Goal: Task Accomplishment & Management: Manage account settings

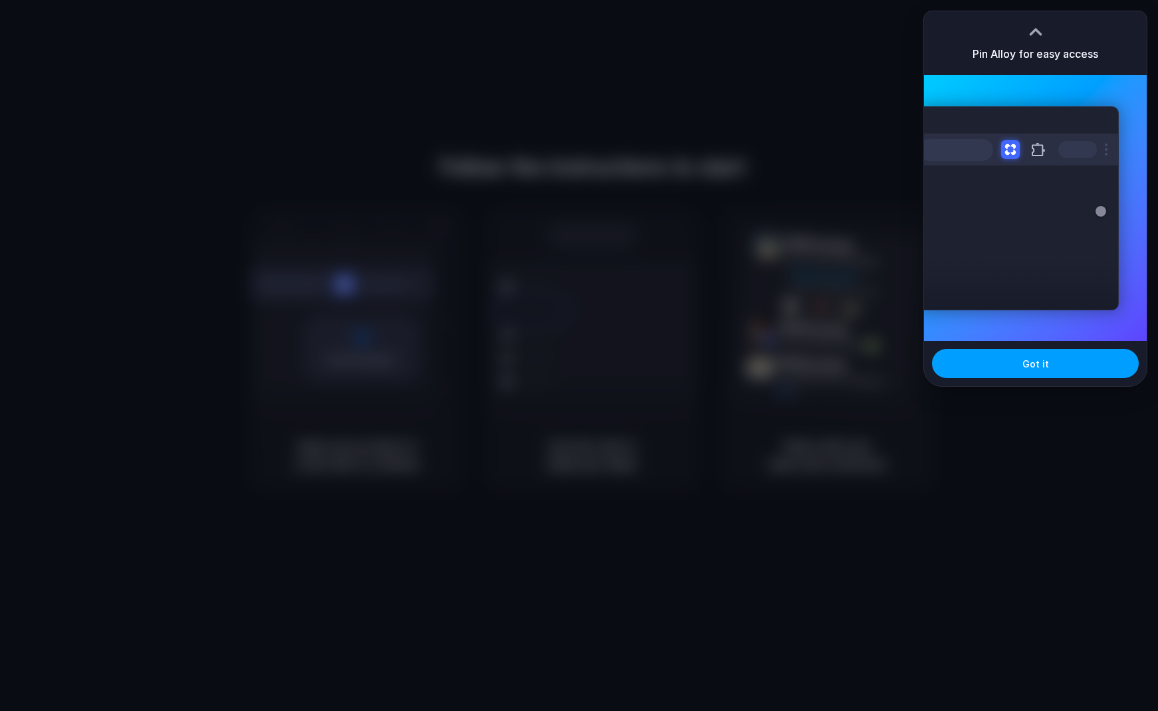
click at [1039, 352] on button "Got it" at bounding box center [1035, 363] width 207 height 29
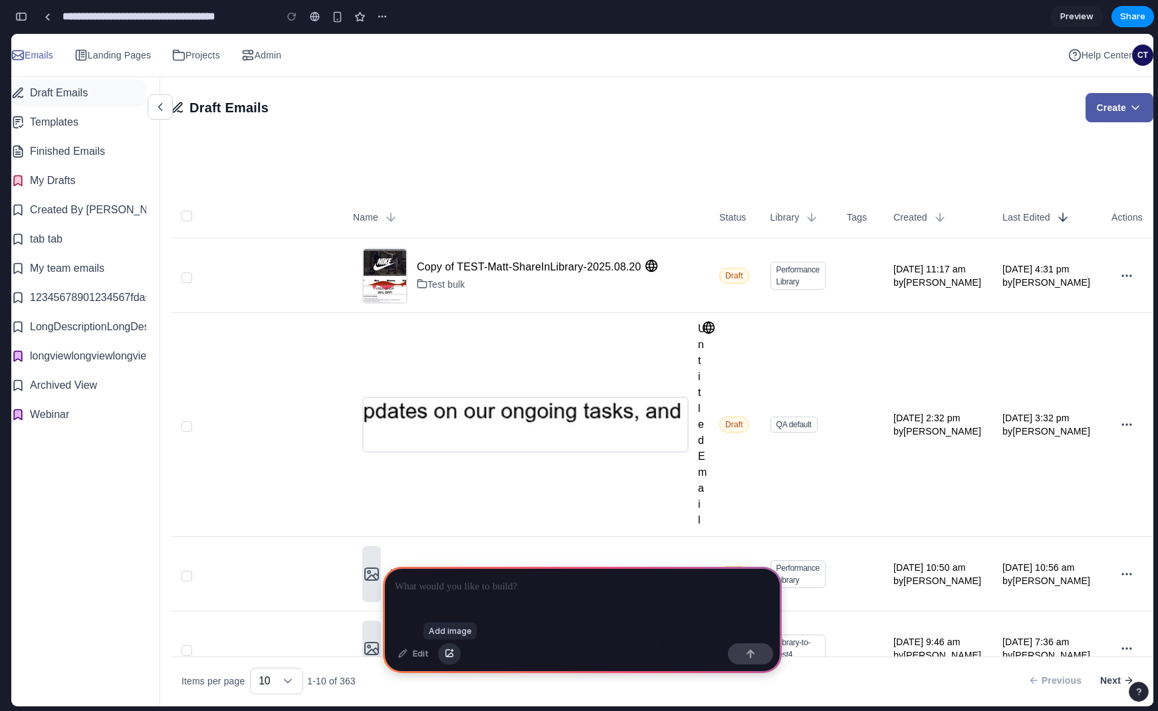
click at [452, 656] on div "button" at bounding box center [449, 654] width 9 height 8
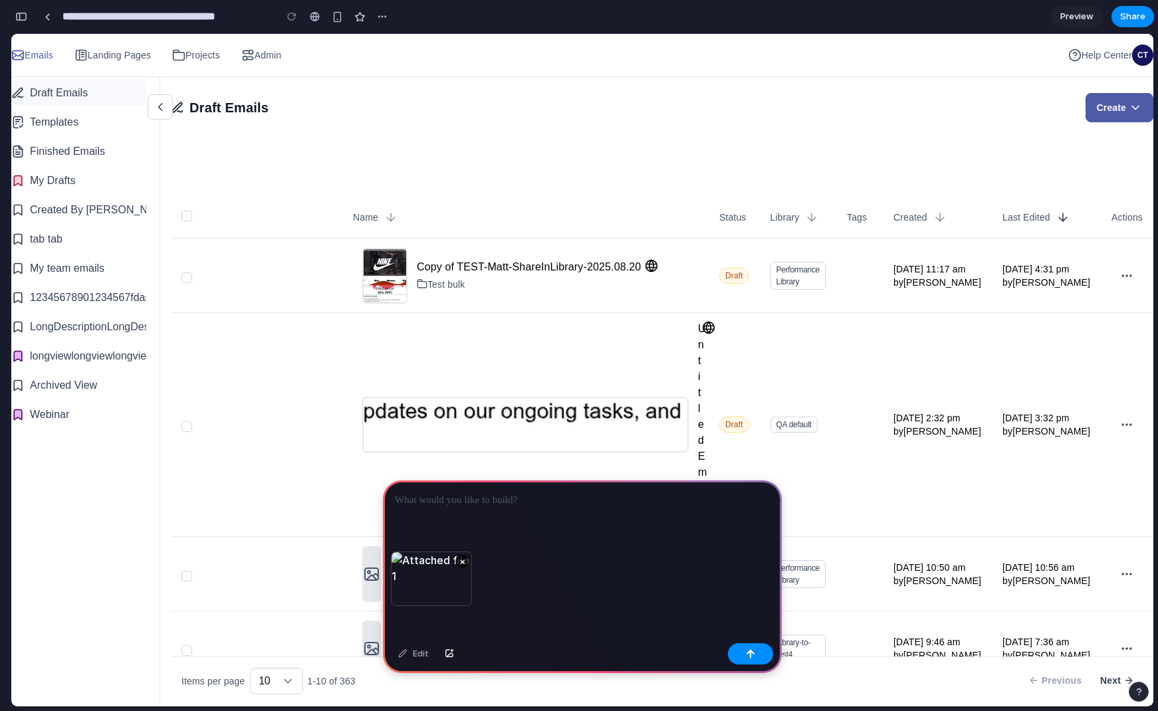
click at [482, 500] on p at bounding box center [582, 500] width 375 height 16
click at [752, 650] on div "button" at bounding box center [750, 653] width 9 height 9
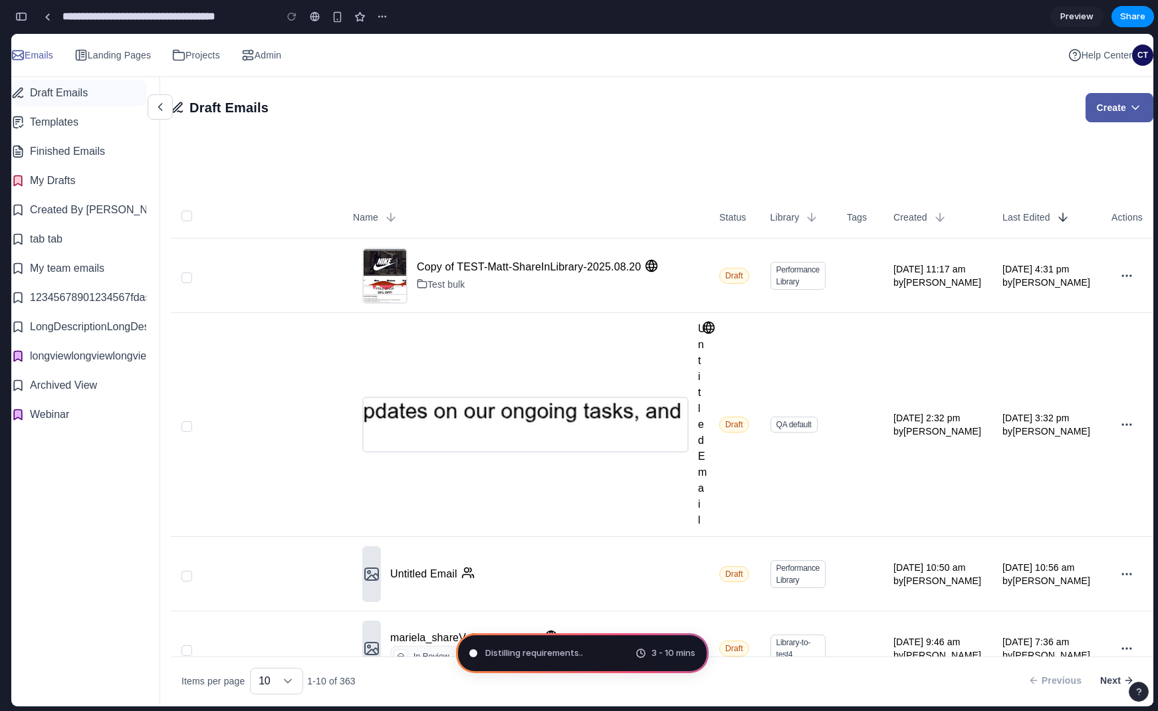
click at [23, 14] on div "button" at bounding box center [21, 16] width 12 height 9
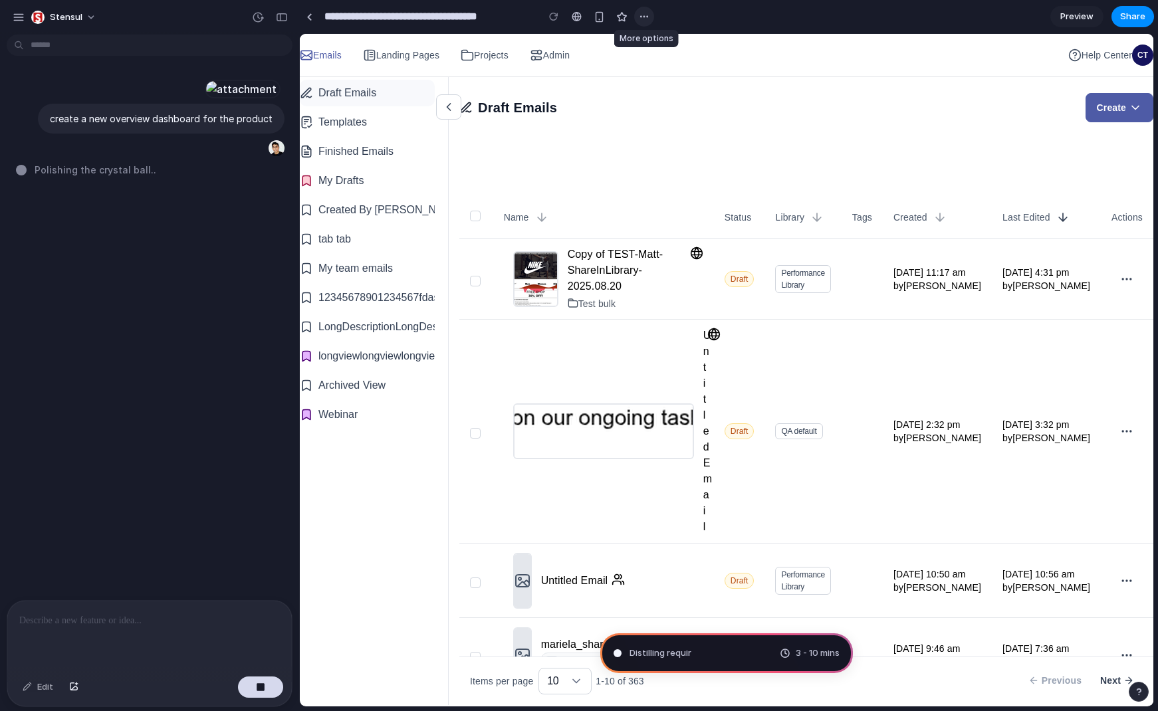
click at [646, 15] on div "button" at bounding box center [644, 16] width 11 height 11
click at [646, 15] on div "Duplicate Delete" at bounding box center [579, 355] width 1158 height 711
click at [614, 17] on button "button" at bounding box center [621, 17] width 20 height 20
click at [601, 19] on div "button" at bounding box center [598, 16] width 11 height 11
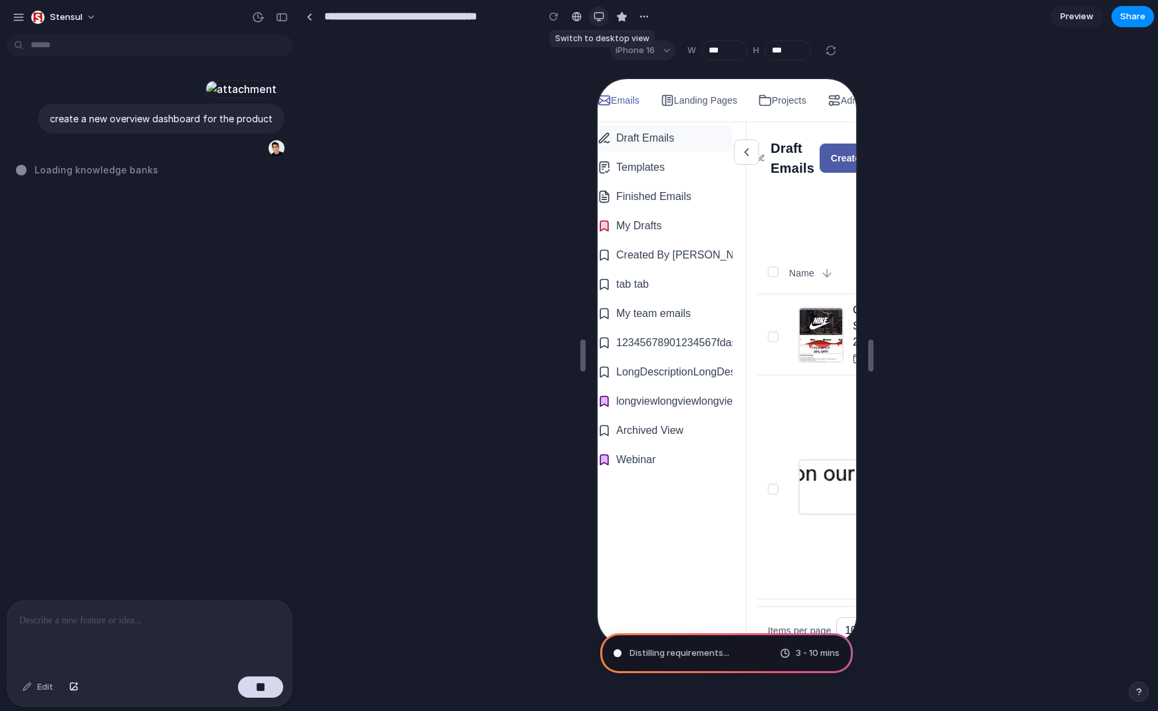
click at [601, 19] on div "button" at bounding box center [598, 16] width 11 height 11
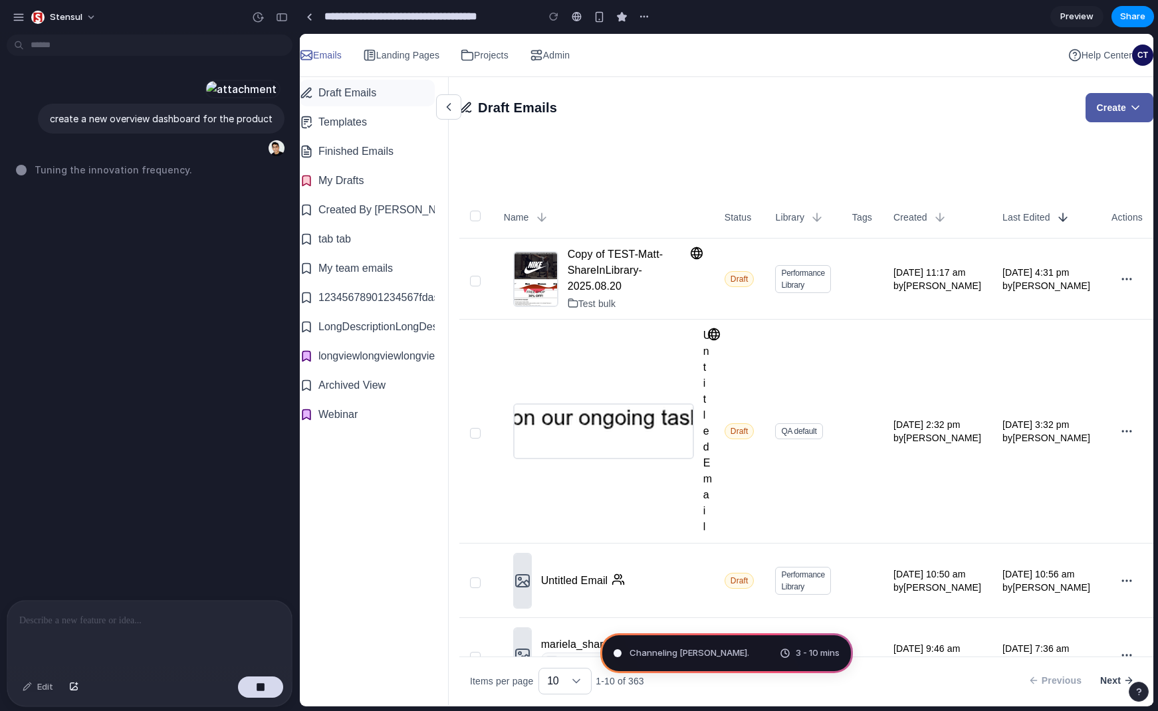
click at [819, 654] on span "3 - 10 mins" at bounding box center [817, 653] width 44 height 13
click at [82, 11] on button "Stensul" at bounding box center [64, 17] width 77 height 21
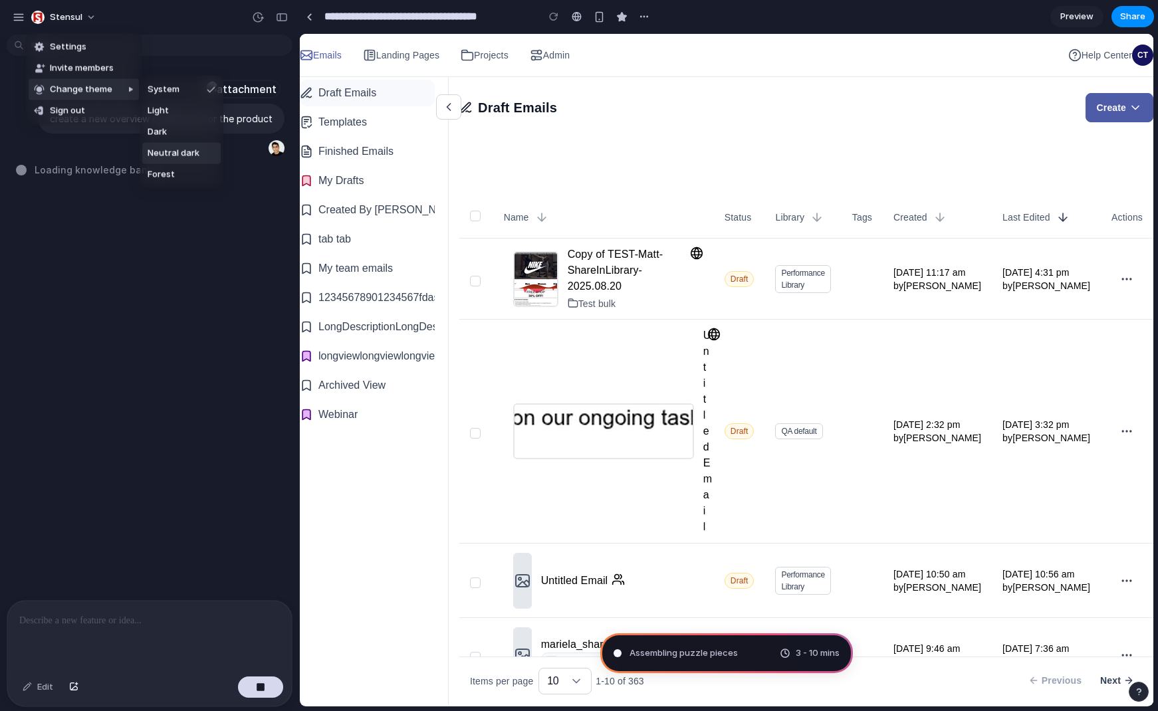
click at [183, 149] on span "Neutral dark" at bounding box center [174, 153] width 52 height 13
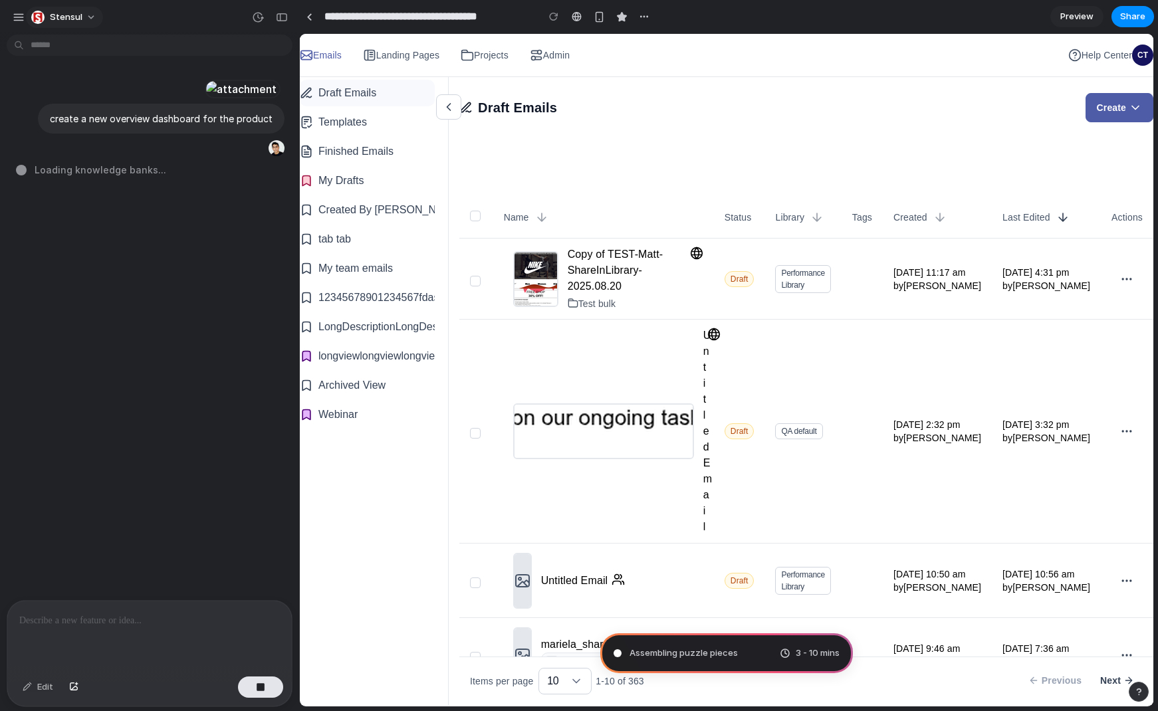
click at [80, 13] on button "Stensul" at bounding box center [64, 17] width 77 height 21
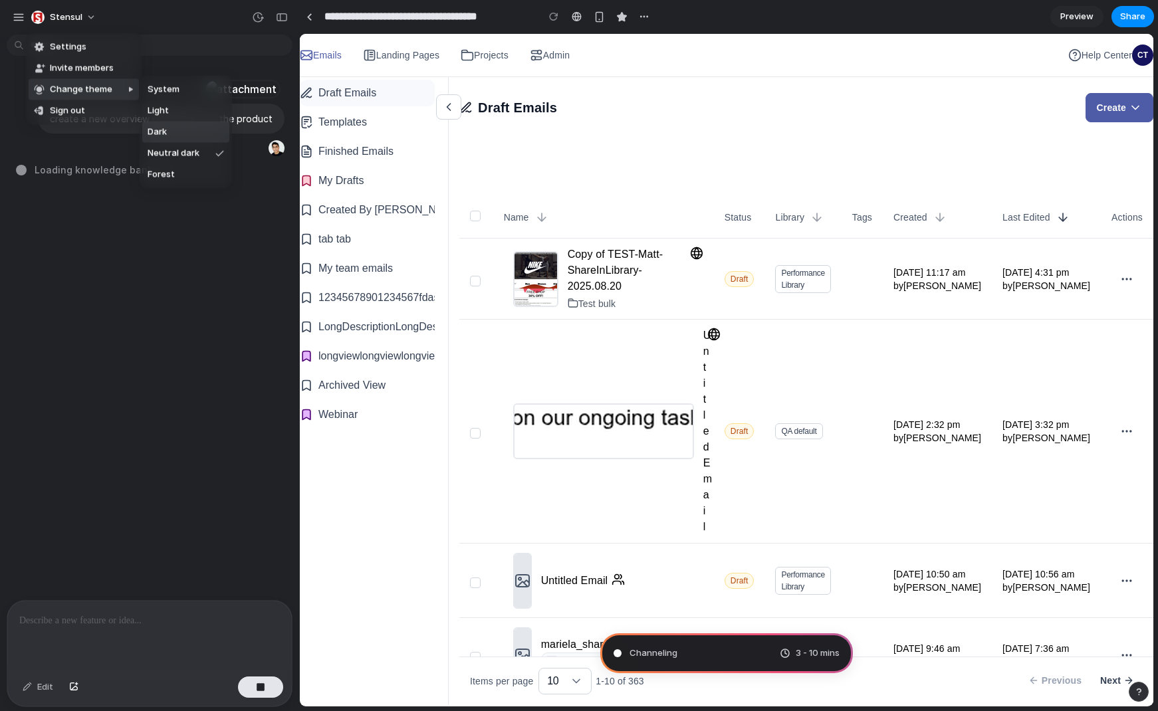
click at [171, 134] on li "Dark" at bounding box center [185, 132] width 87 height 21
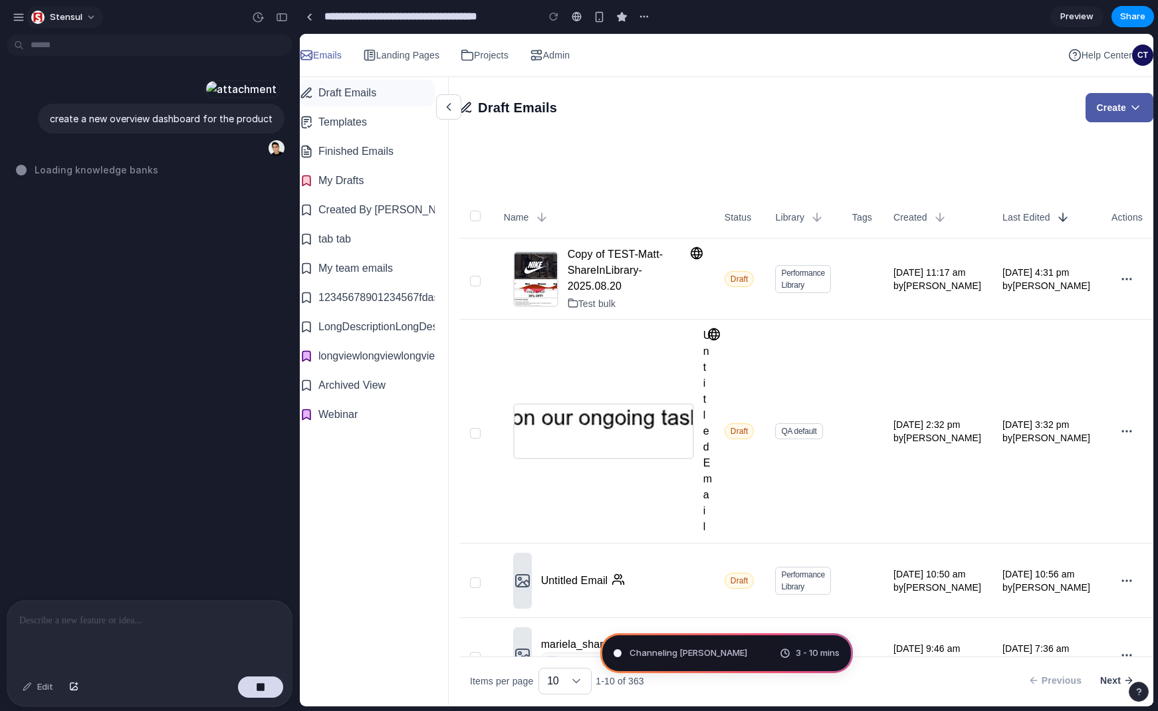
click at [80, 15] on button "Stensul" at bounding box center [64, 17] width 77 height 21
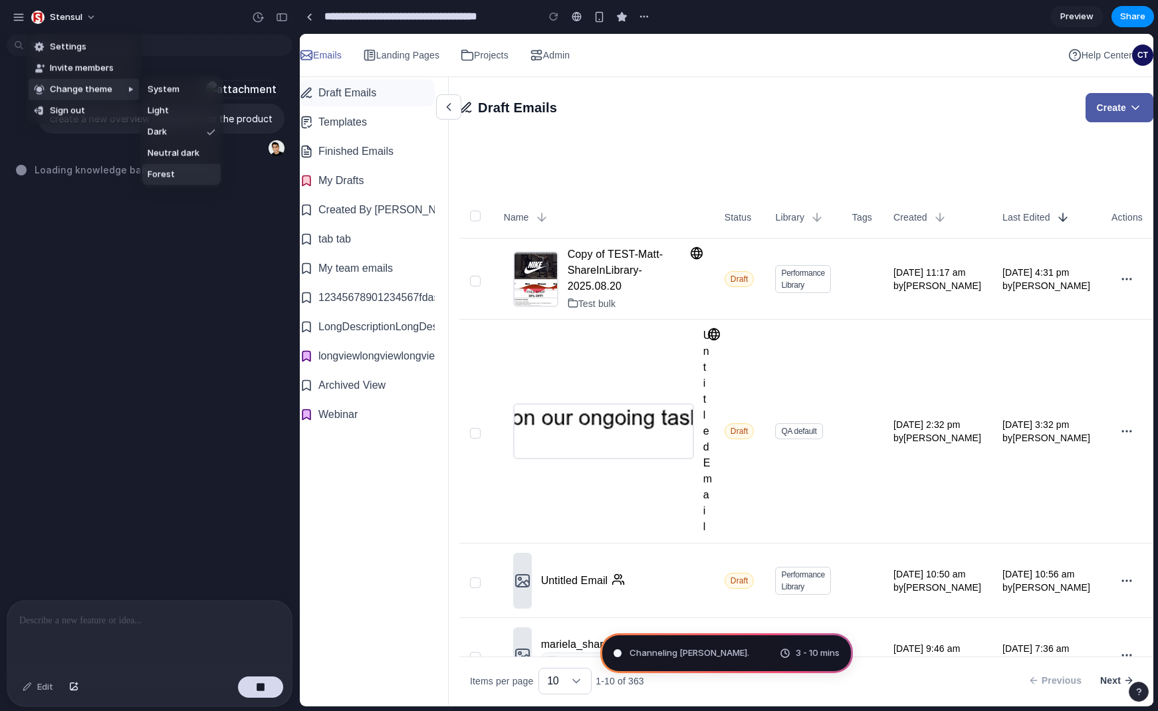
click at [167, 173] on span "Forest" at bounding box center [161, 174] width 27 height 13
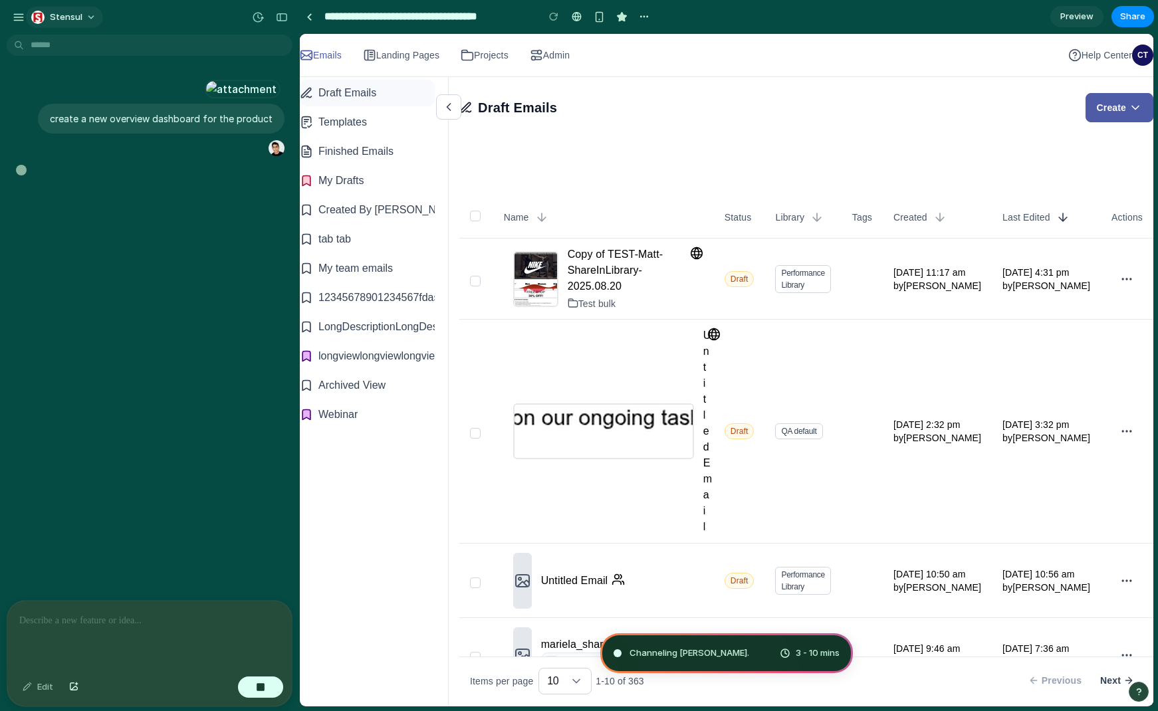
click at [75, 23] on span "Stensul" at bounding box center [66, 17] width 33 height 13
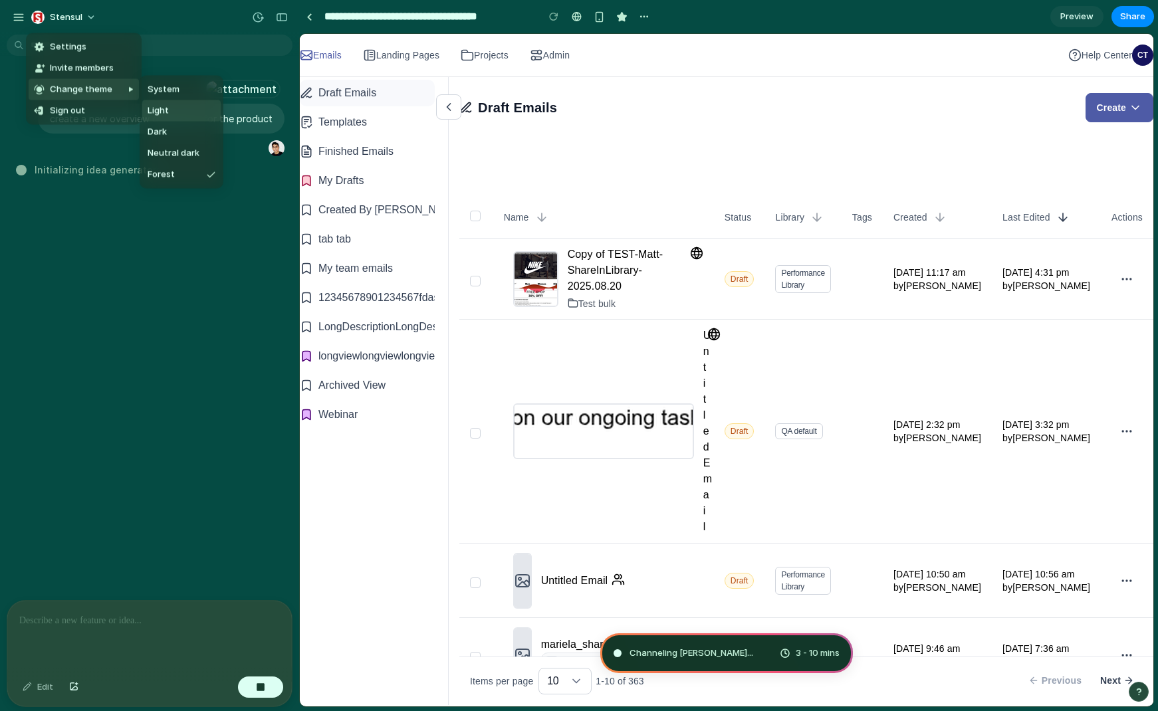
drag, startPoint x: 158, startPoint y: 108, endPoint x: 149, endPoint y: 97, distance: 14.1
click at [158, 108] on span "Light" at bounding box center [158, 110] width 21 height 13
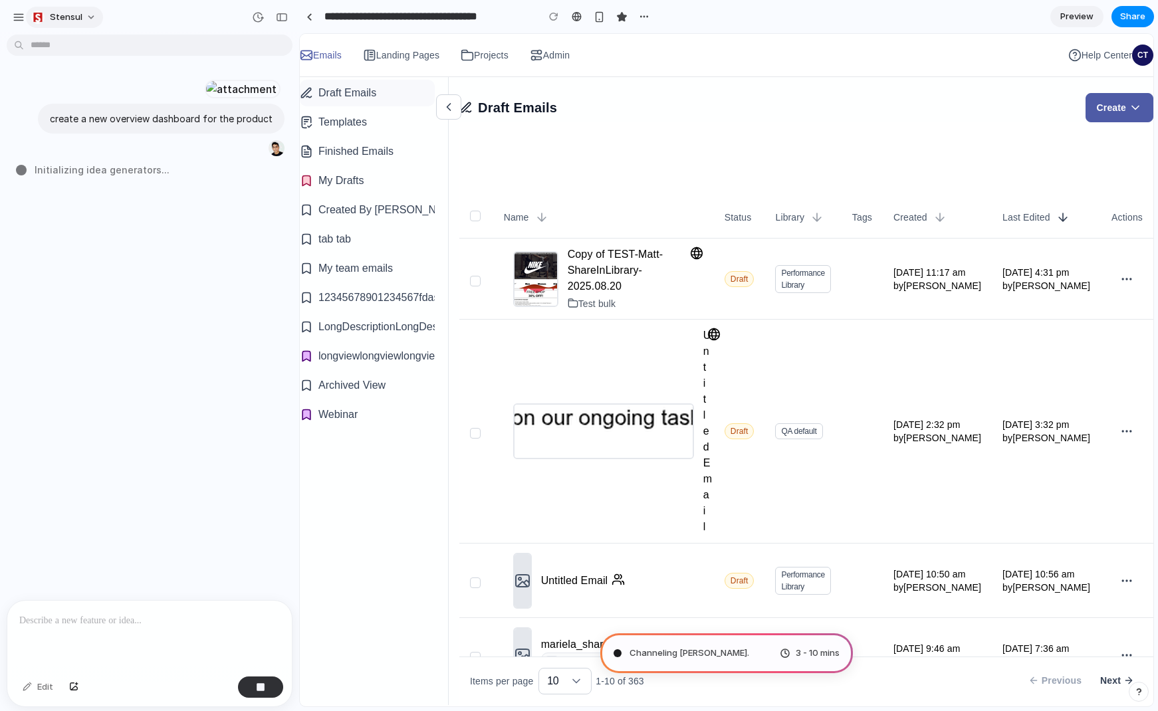
click at [79, 19] on span "Stensul" at bounding box center [66, 17] width 33 height 13
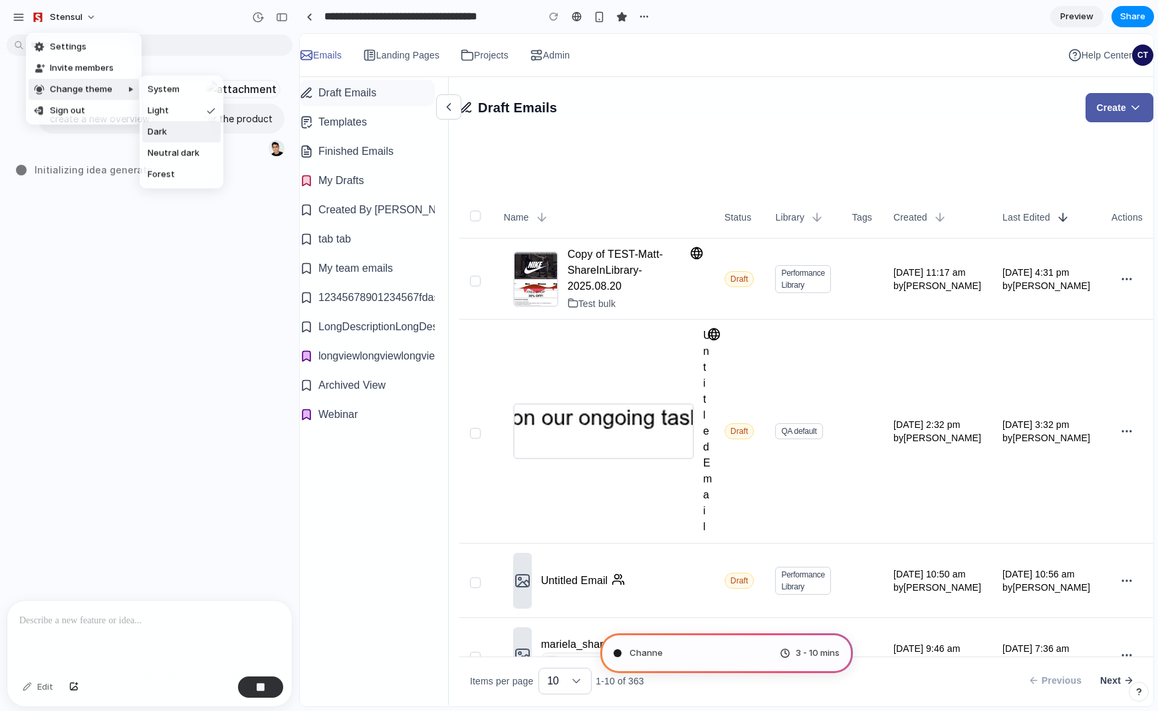
click at [155, 125] on li "Dark" at bounding box center [181, 132] width 78 height 21
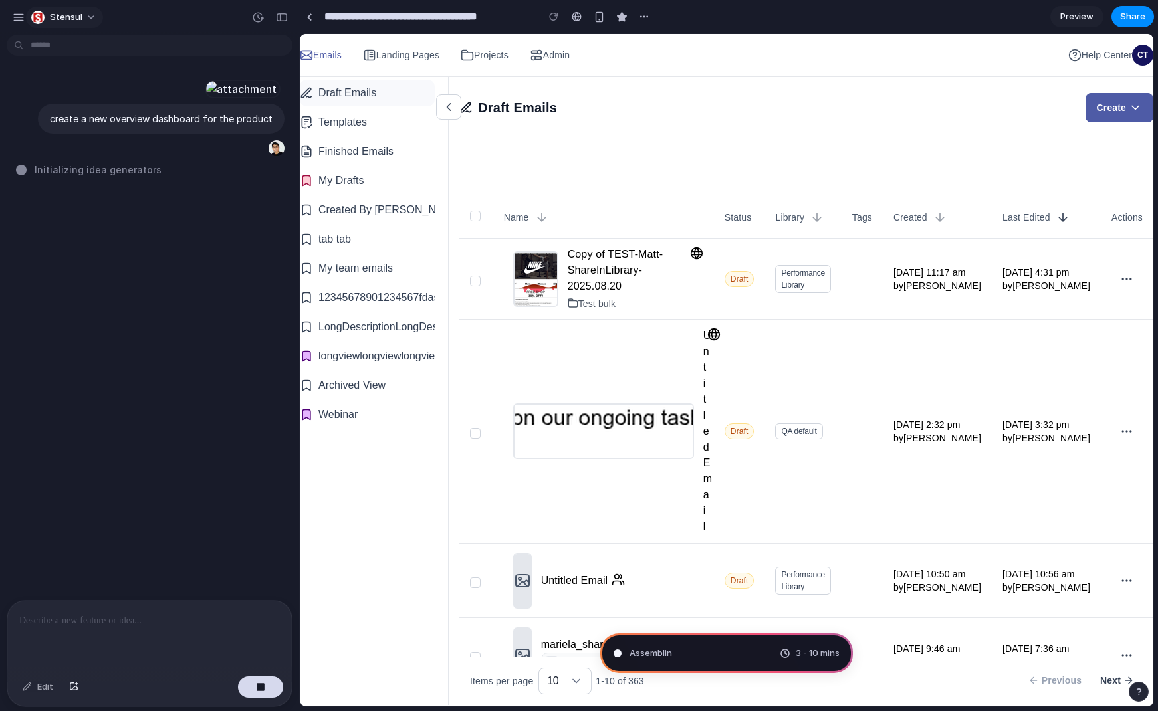
click at [82, 17] on button "Stensul" at bounding box center [64, 17] width 77 height 21
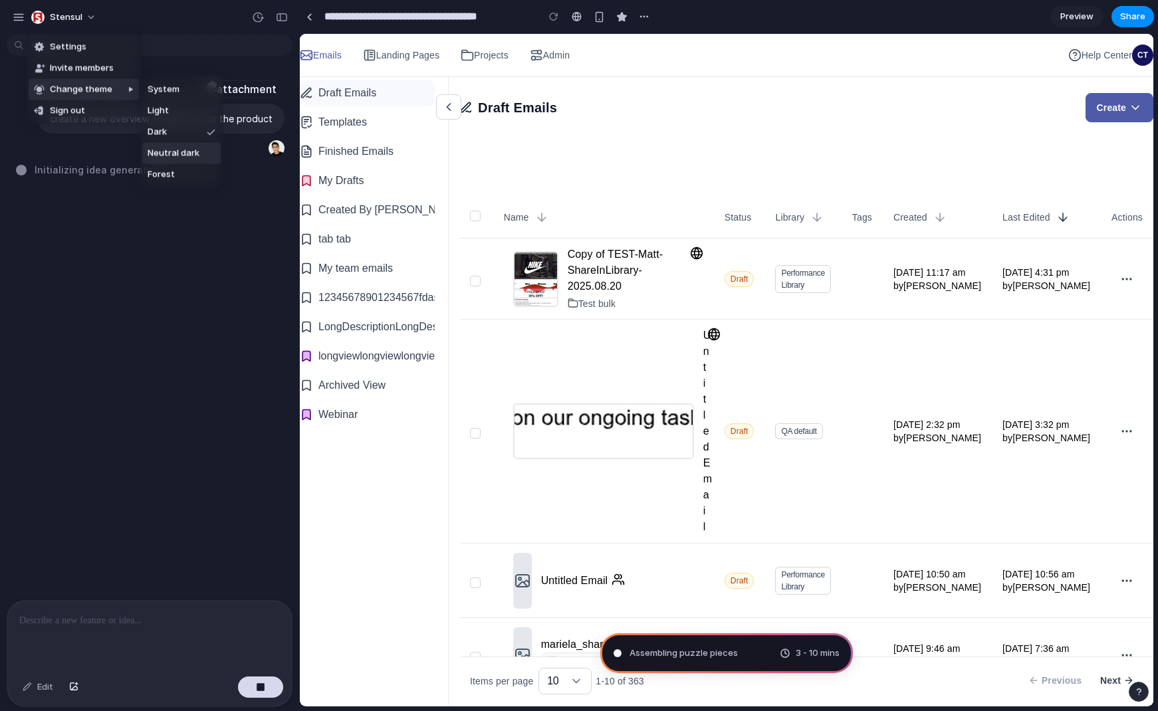
click at [163, 150] on span "Neutral dark" at bounding box center [174, 153] width 52 height 13
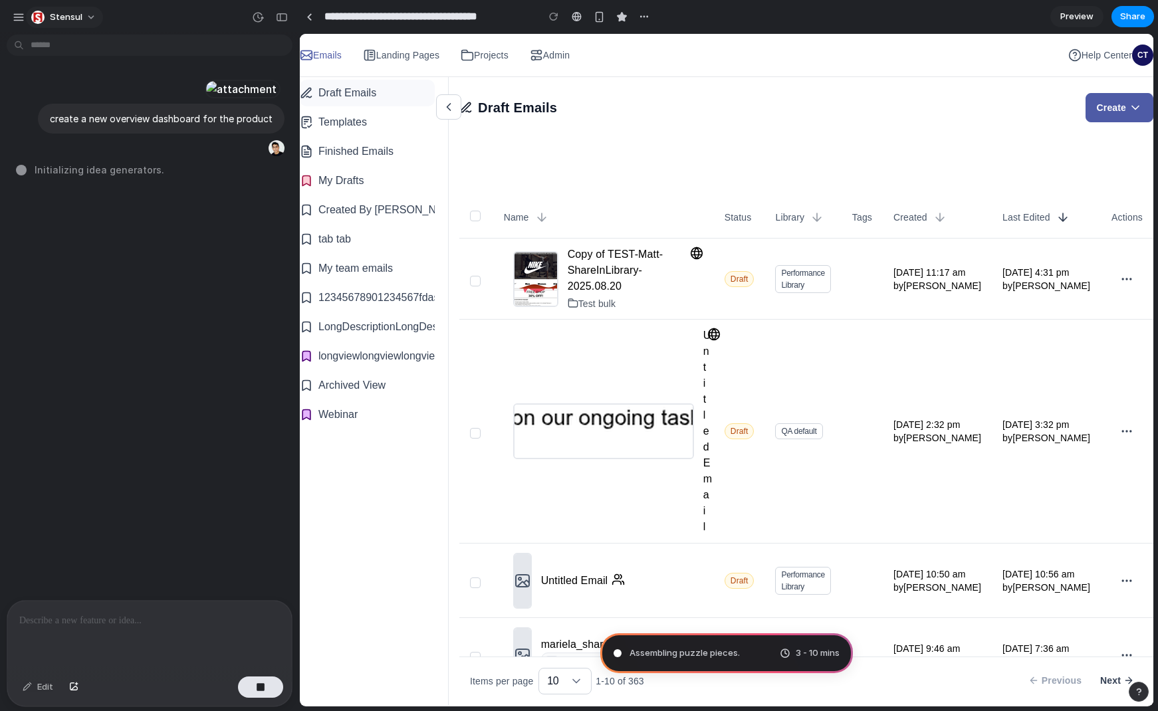
click at [90, 13] on button "Stensul" at bounding box center [64, 17] width 77 height 21
click at [68, 47] on span "Settings" at bounding box center [68, 47] width 37 height 13
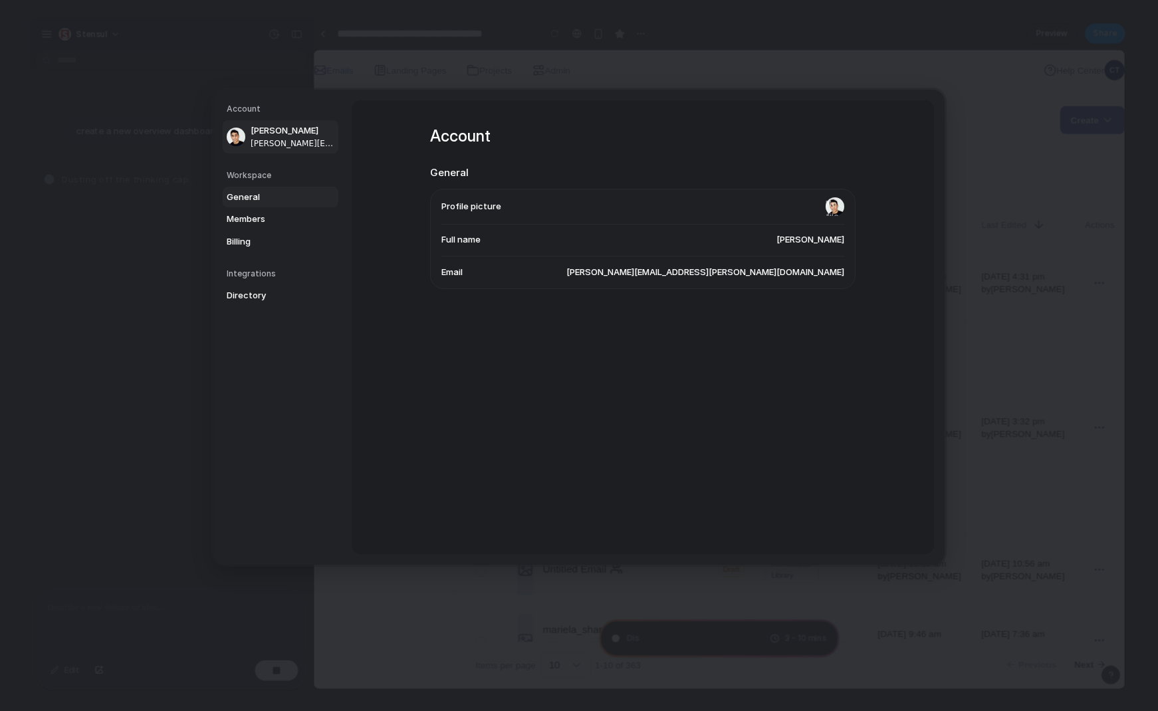
click at [253, 200] on span "General" at bounding box center [269, 196] width 85 height 13
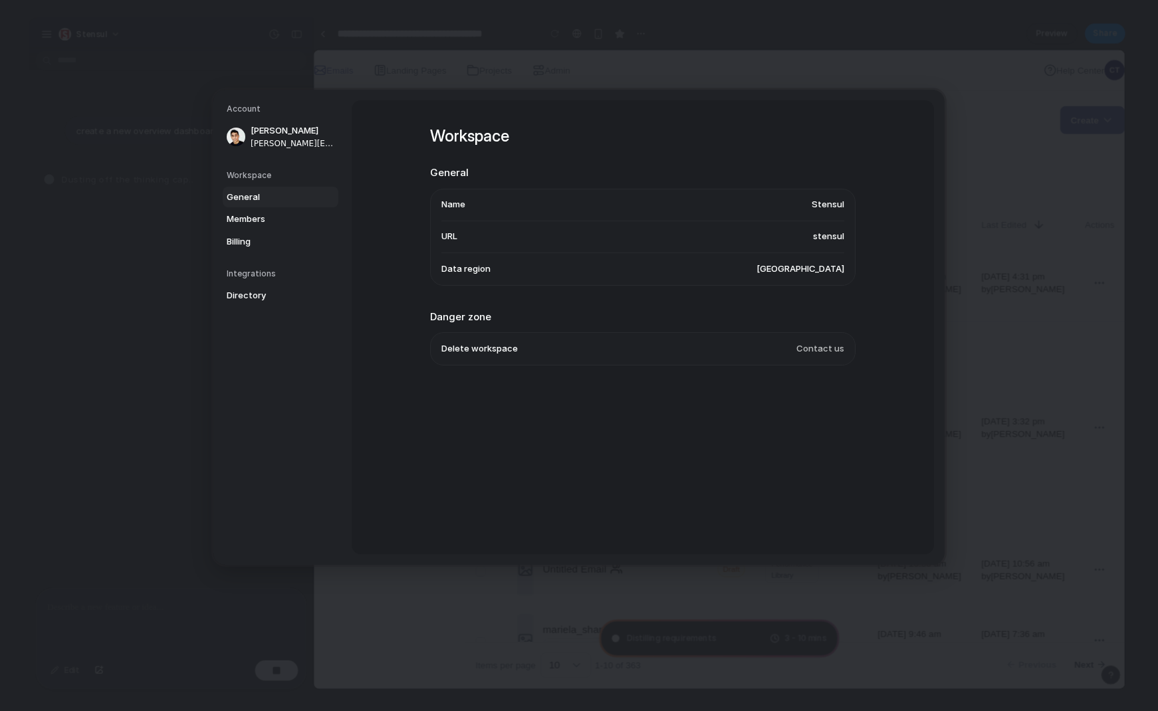
click at [812, 242] on li "URL stensul" at bounding box center [642, 237] width 403 height 32
click at [817, 238] on span "stensul" at bounding box center [828, 236] width 31 height 13
click at [831, 234] on span "stensul" at bounding box center [828, 236] width 31 height 13
click at [286, 218] on span "Members" at bounding box center [269, 219] width 85 height 13
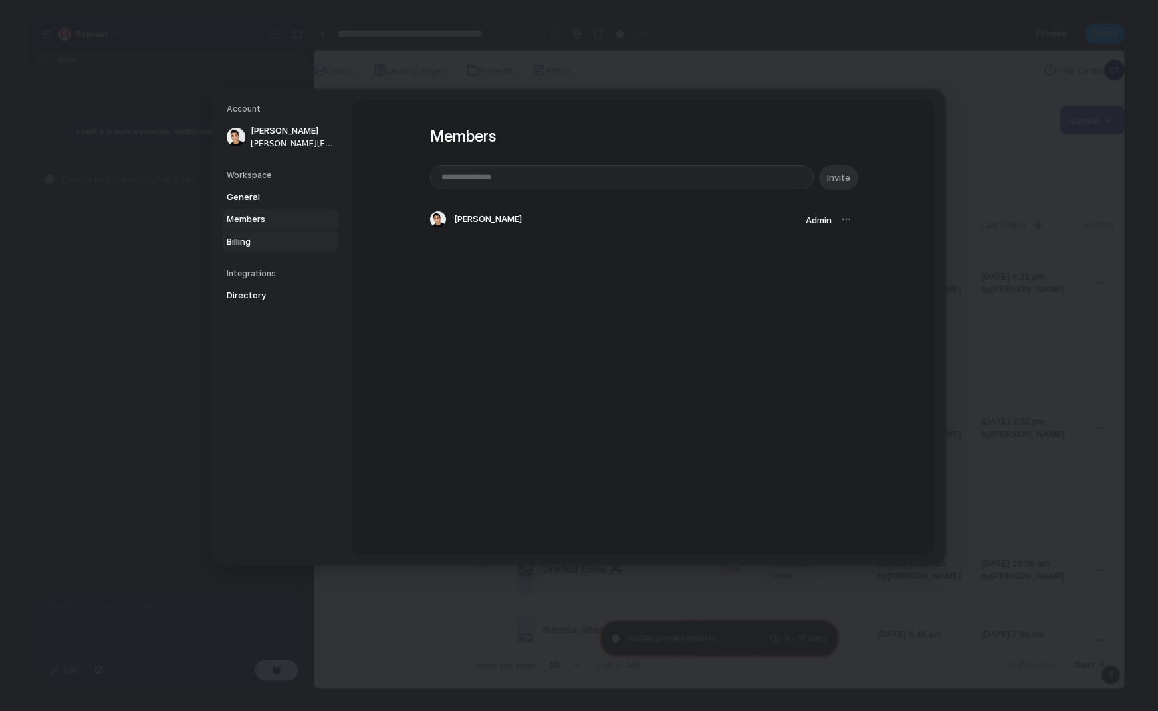
click at [263, 240] on span "Billing" at bounding box center [269, 241] width 85 height 13
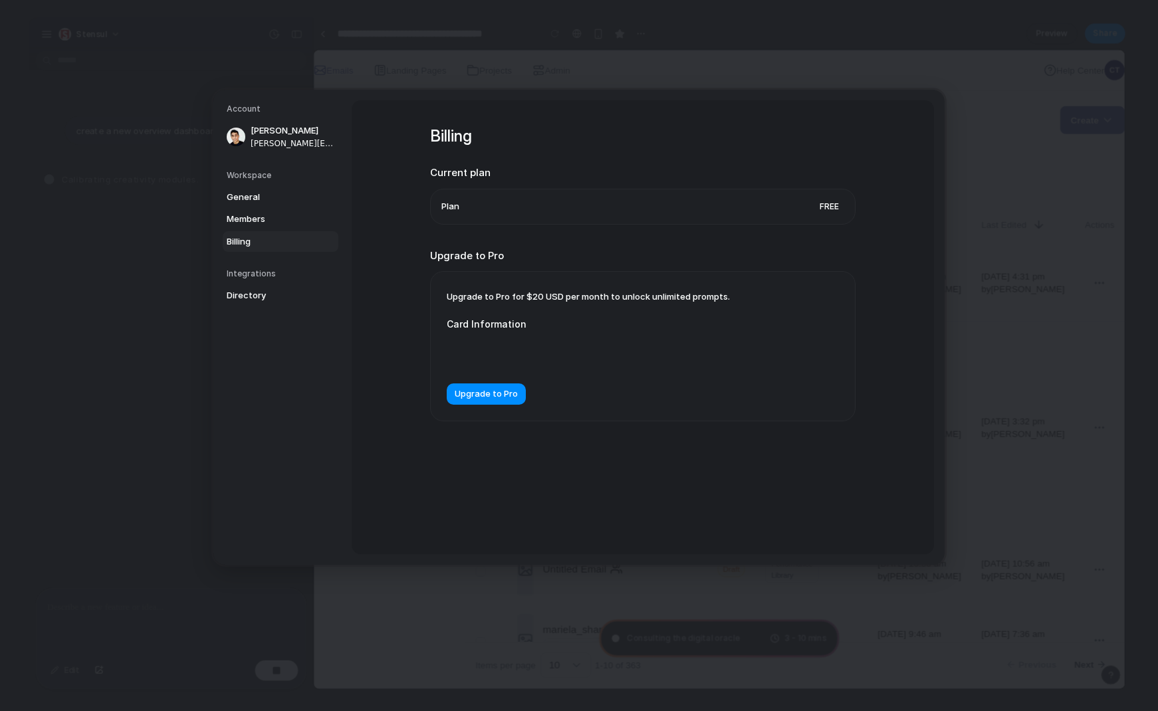
click at [279, 270] on h5 "Integrations" at bounding box center [283, 274] width 112 height 12
click at [256, 296] on span "Directory" at bounding box center [269, 295] width 85 height 13
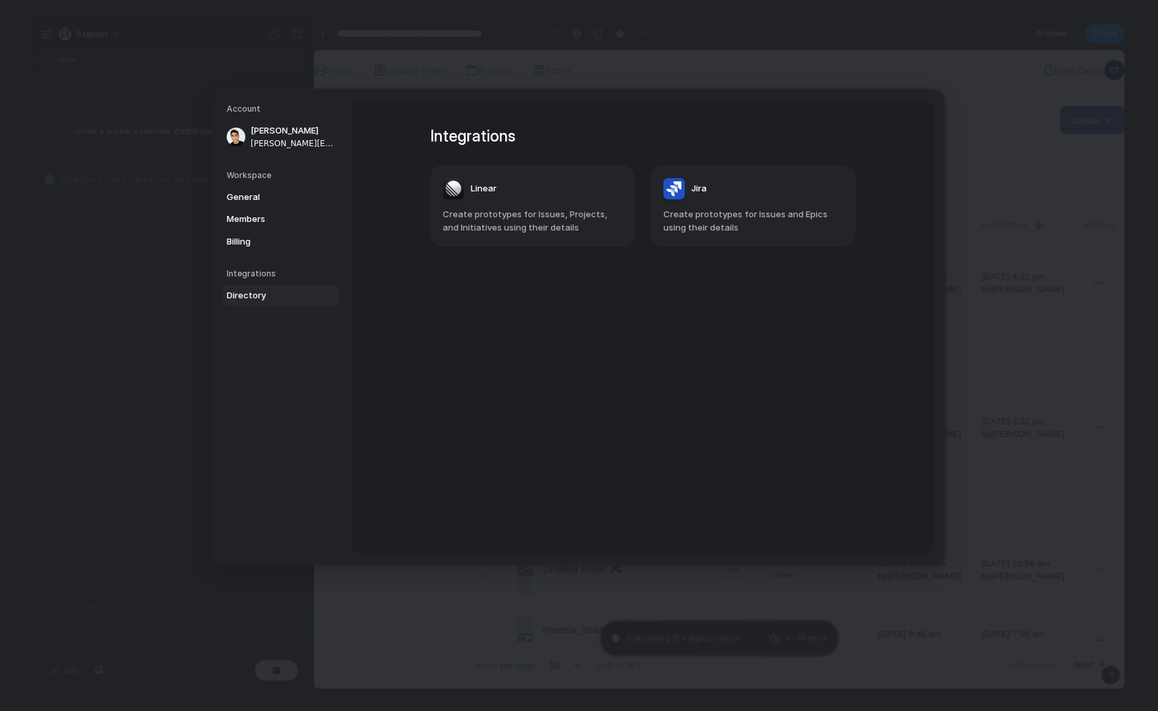
click at [770, 207] on article "Jira Create prototypes for Issues and Epics using their details" at bounding box center [753, 205] width 205 height 81
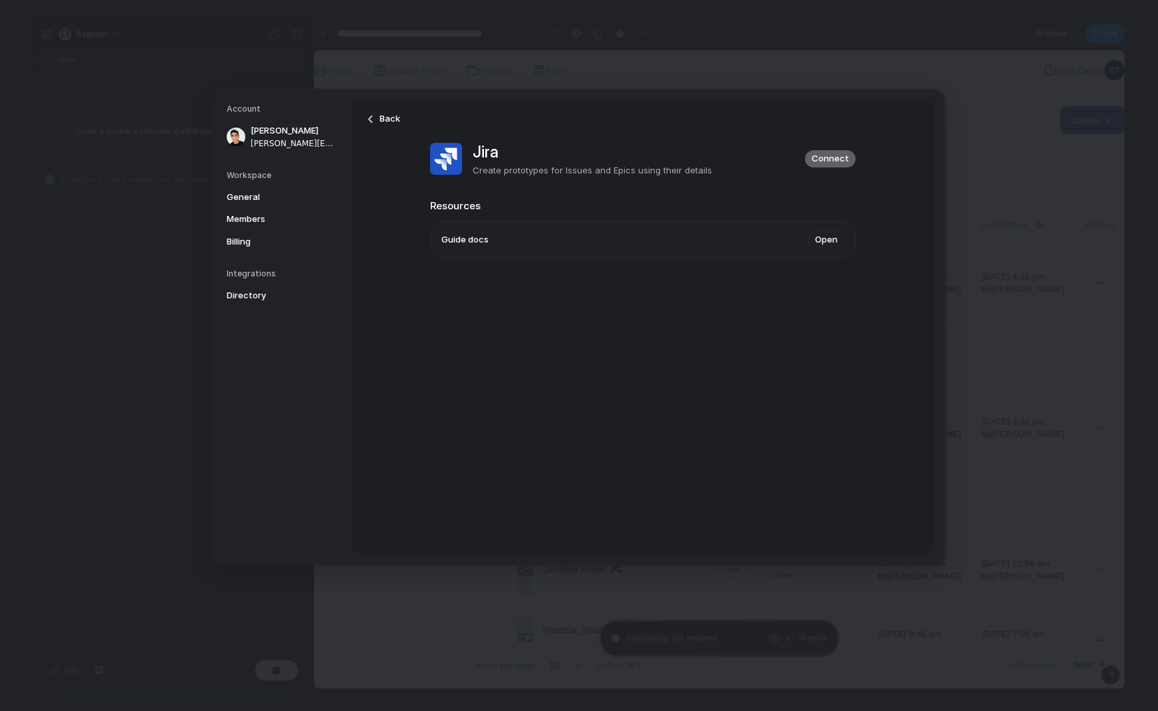
click at [833, 165] on button "Connect" at bounding box center [830, 158] width 51 height 17
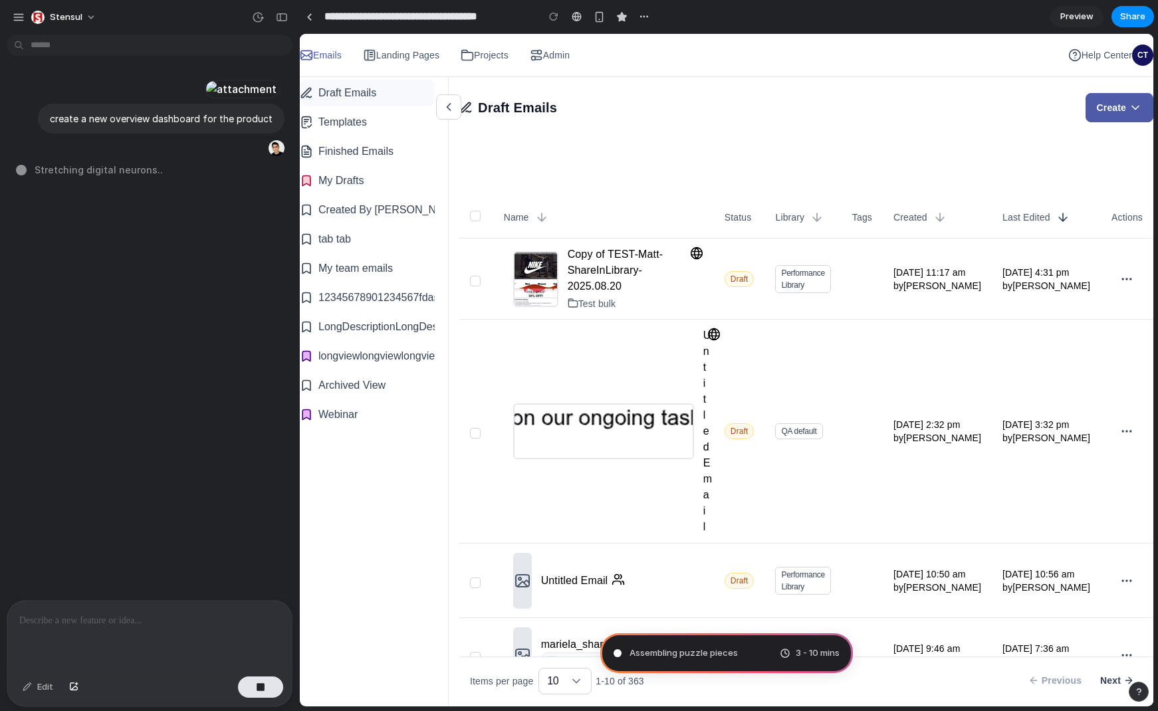
click at [815, 654] on span "3 - 10 mins" at bounding box center [817, 653] width 44 height 13
click at [284, 22] on button "button" at bounding box center [281, 17] width 21 height 21
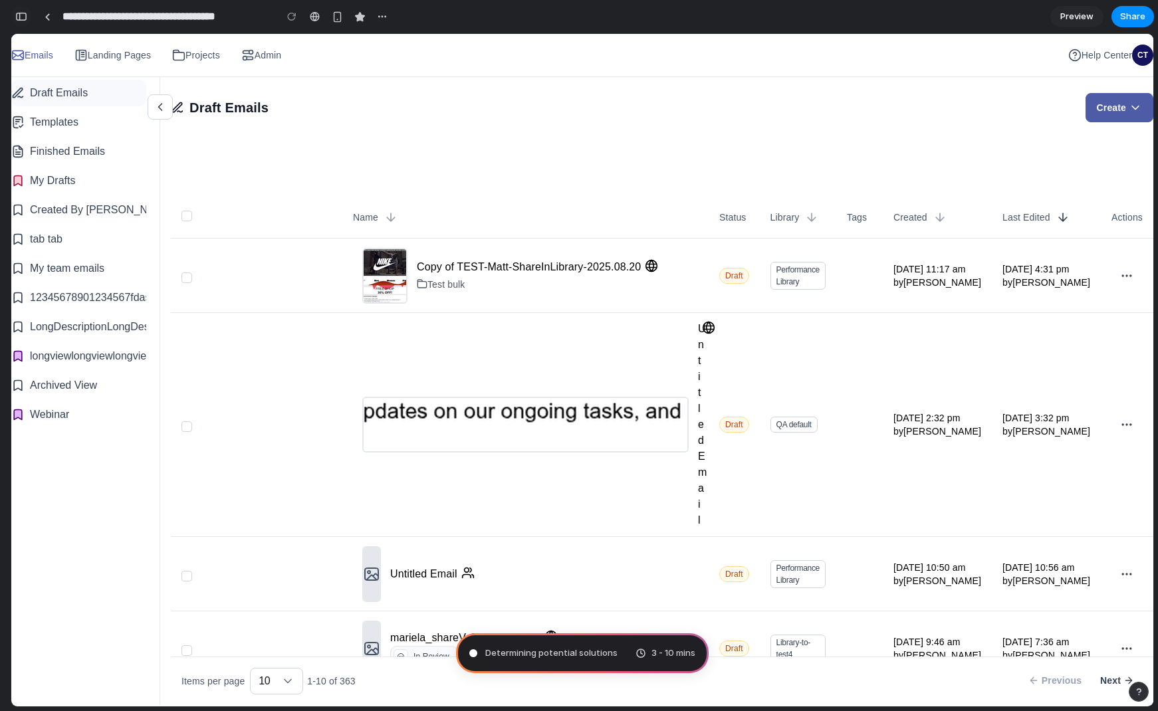
click at [20, 17] on div "button" at bounding box center [21, 16] width 12 height 9
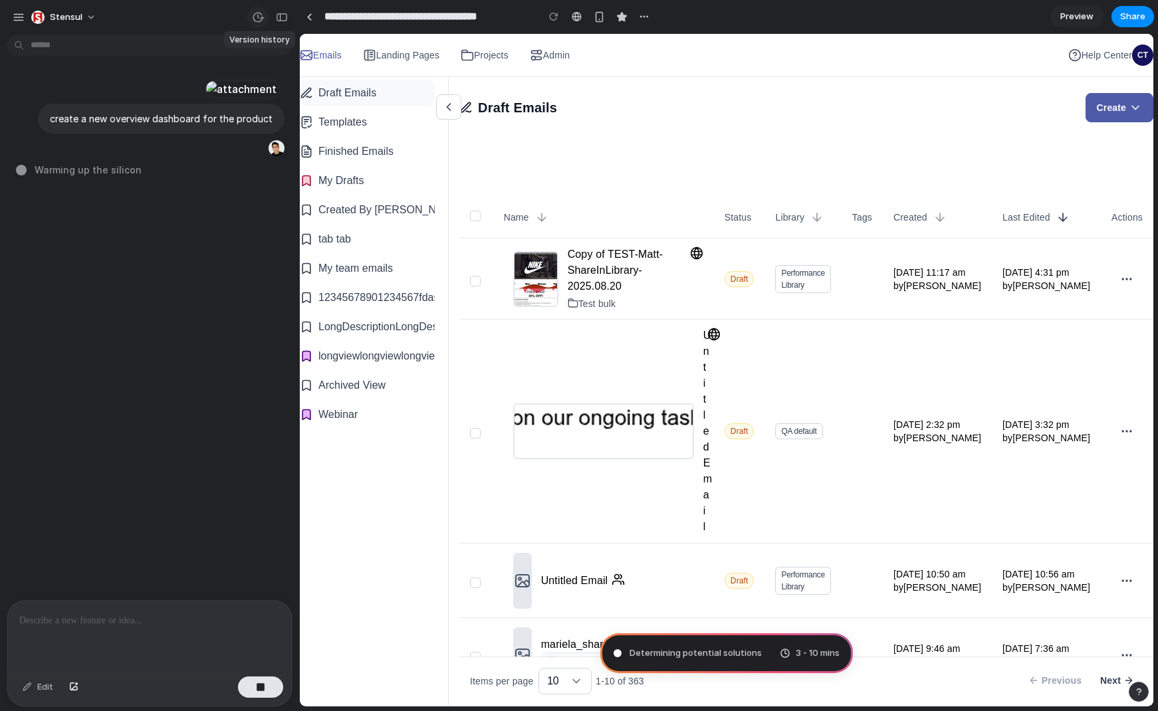
click at [262, 19] on div "button" at bounding box center [258, 17] width 12 height 12
drag, startPoint x: 260, startPoint y: 19, endPoint x: 249, endPoint y: 24, distance: 13.1
click at [260, 19] on div "No version history yet" at bounding box center [579, 355] width 1158 height 711
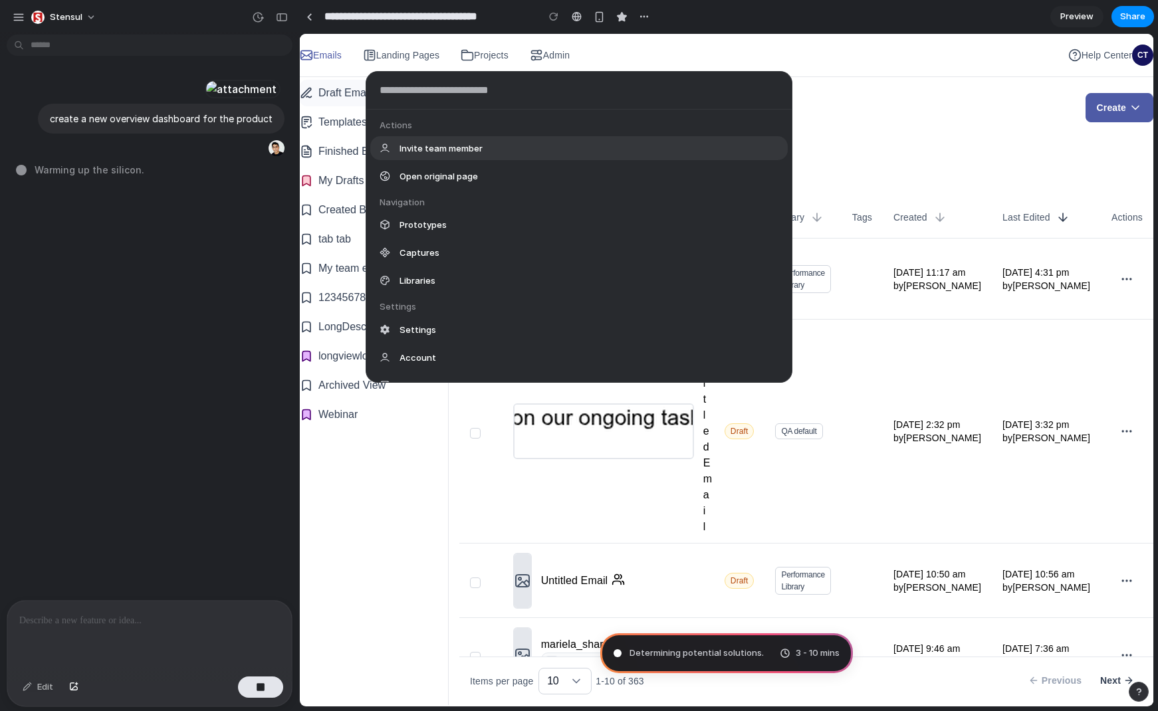
click at [191, 43] on body "**********" at bounding box center [579, 355] width 1158 height 711
click at [191, 42] on div "Actions Invite team member Open original page Navigation Prototypes Captures Li…" at bounding box center [579, 355] width 1158 height 711
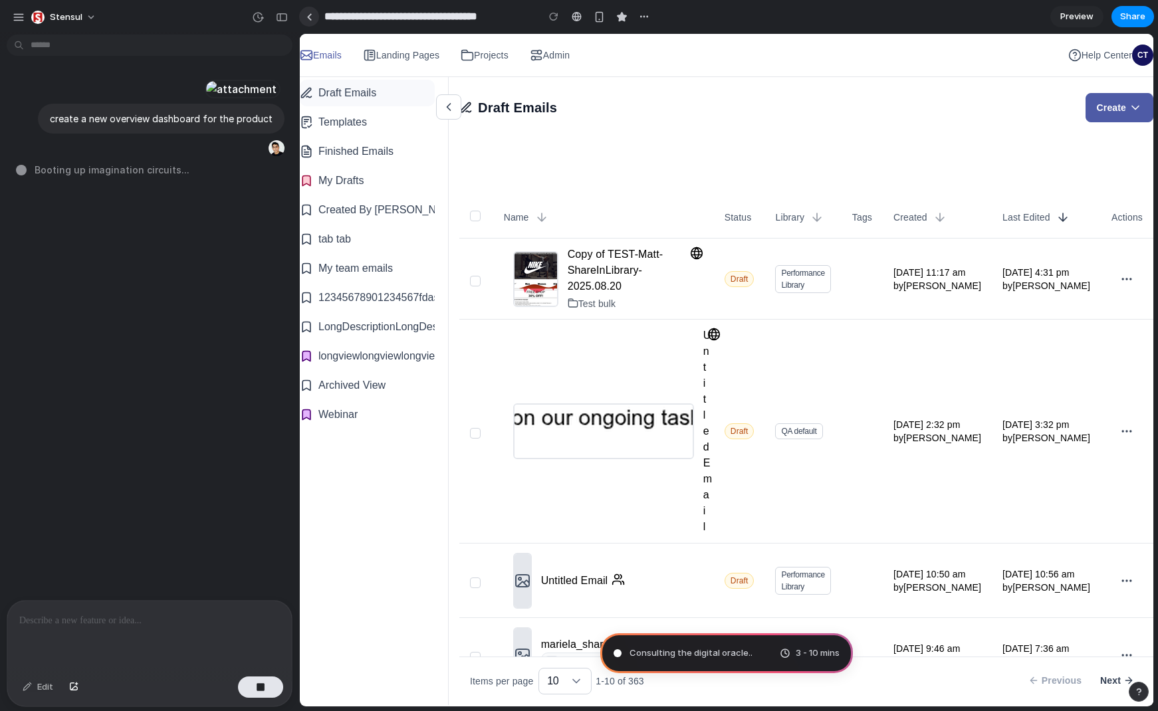
click at [310, 15] on div at bounding box center [309, 16] width 6 height 7
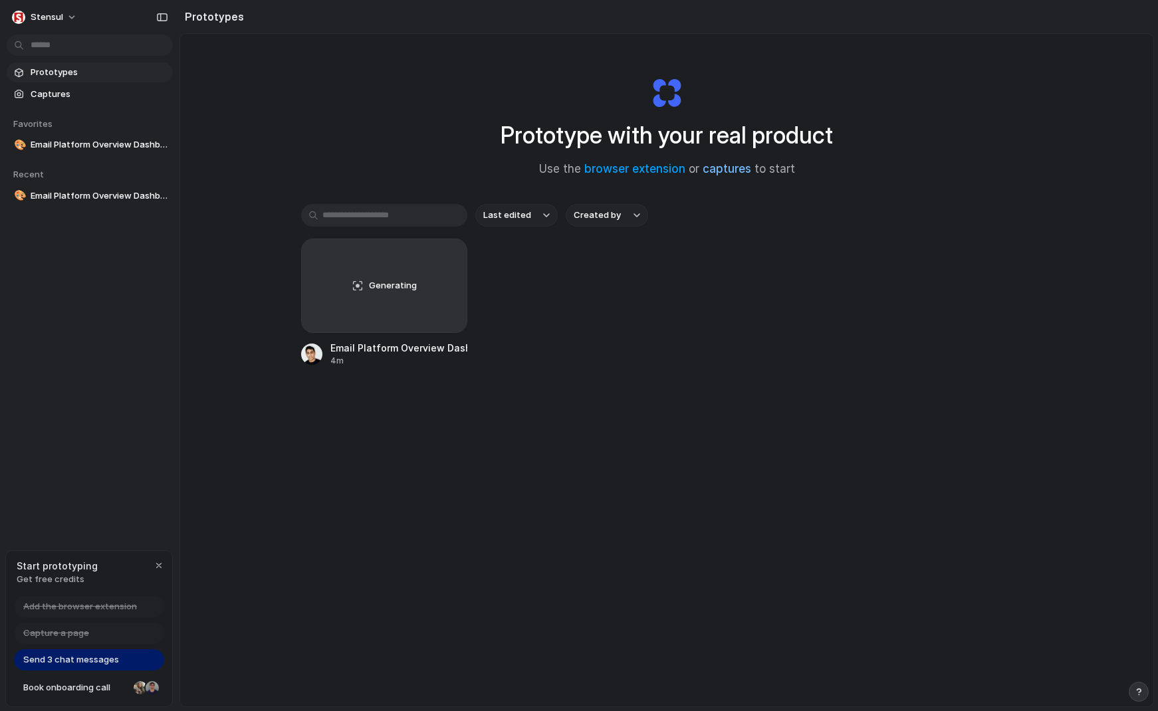
click at [744, 166] on link "captures" at bounding box center [726, 168] width 49 height 13
click at [635, 169] on link "browser extension" at bounding box center [634, 168] width 101 height 13
click at [72, 199] on span "Email Platform Overview Dashboard" at bounding box center [99, 195] width 137 height 13
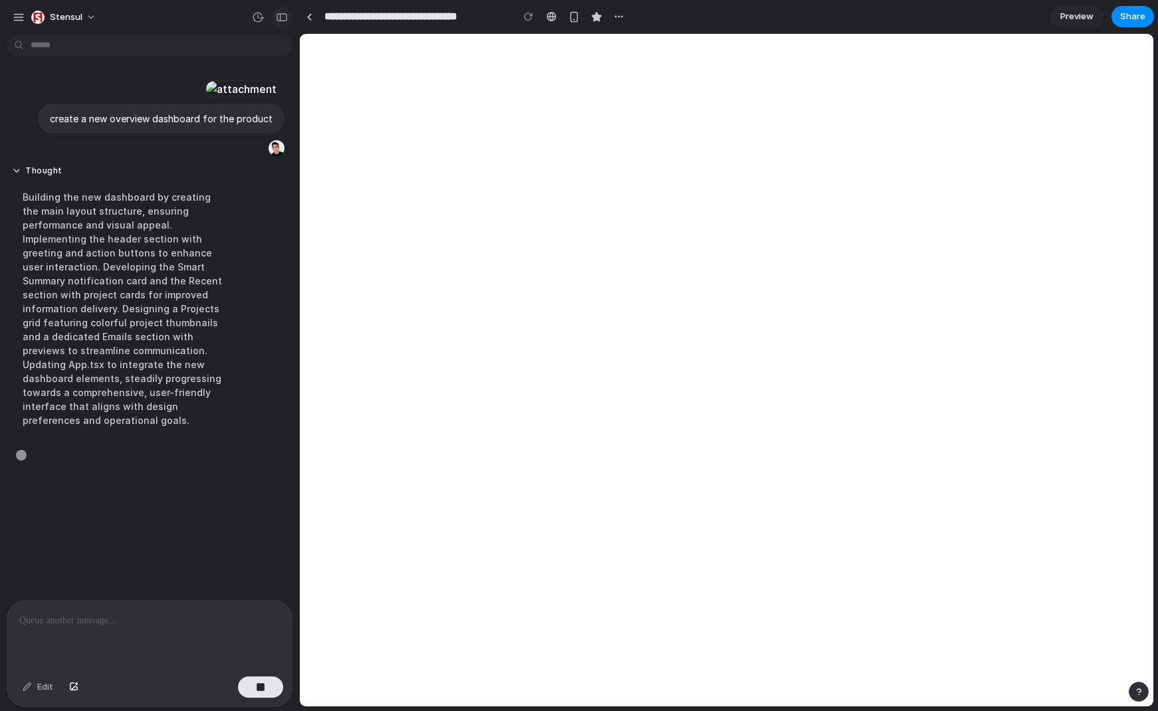
scroll to position [19, 0]
click at [288, 17] on button "button" at bounding box center [281, 17] width 21 height 21
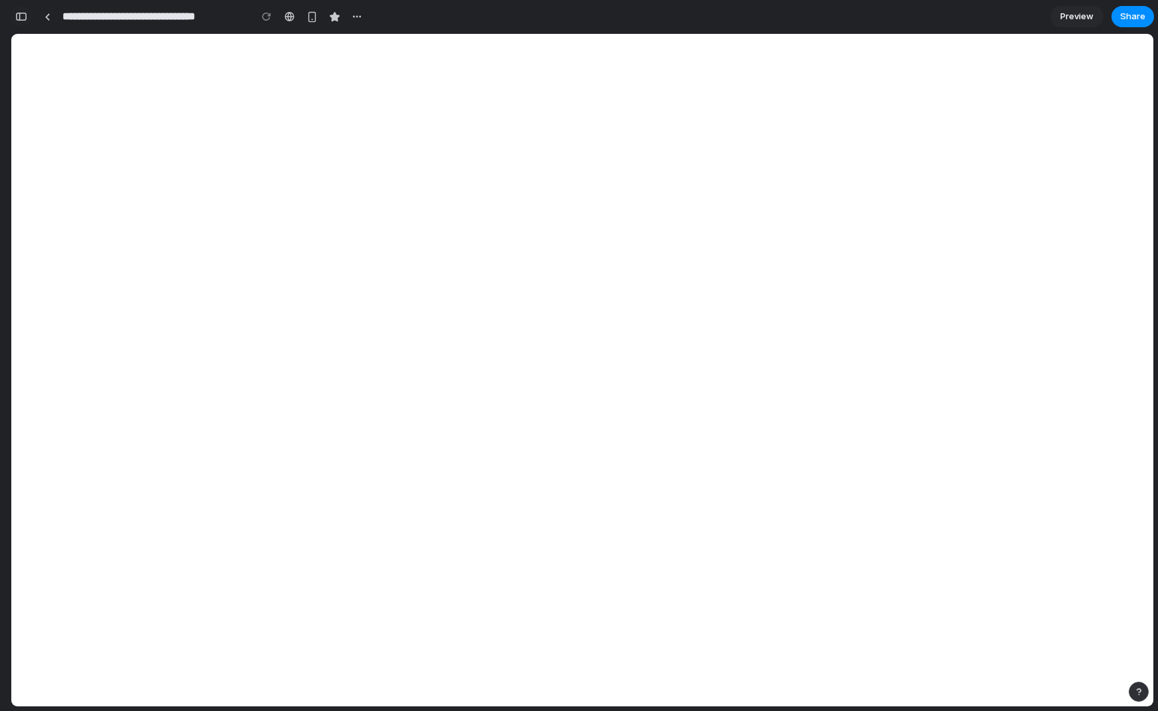
click at [27, 18] on button "button" at bounding box center [21, 16] width 21 height 21
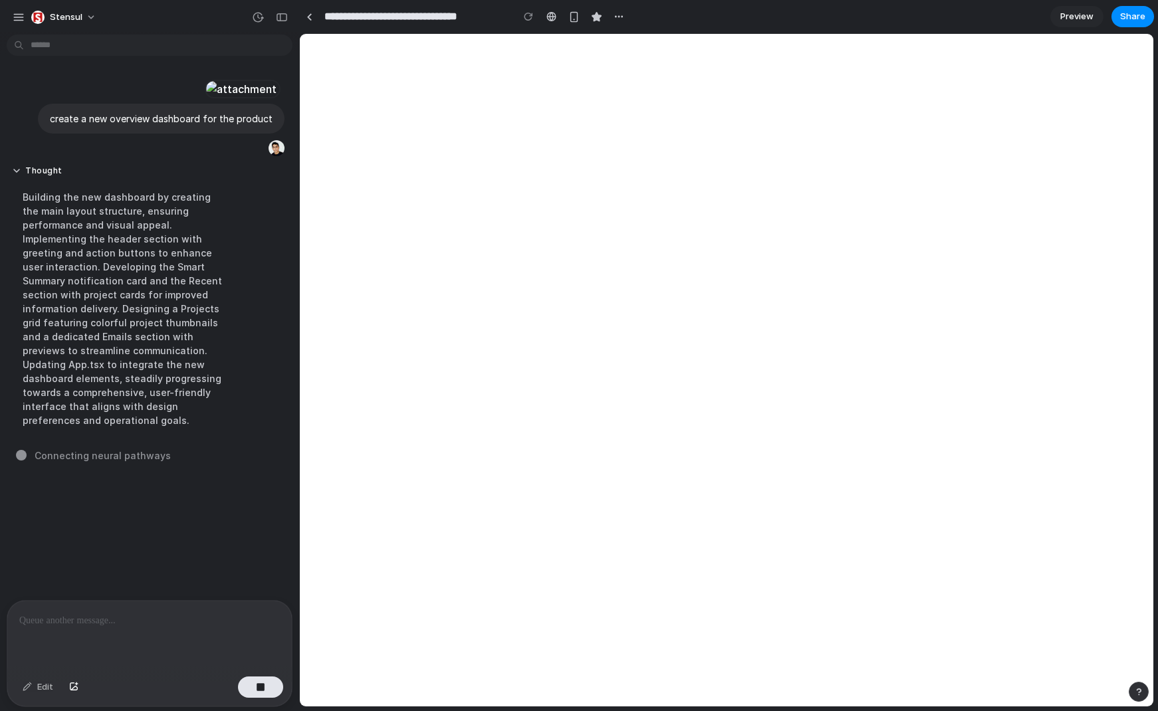
click at [17, 177] on button "Thought" at bounding box center [123, 170] width 222 height 11
click at [285, 19] on div "button" at bounding box center [282, 17] width 12 height 9
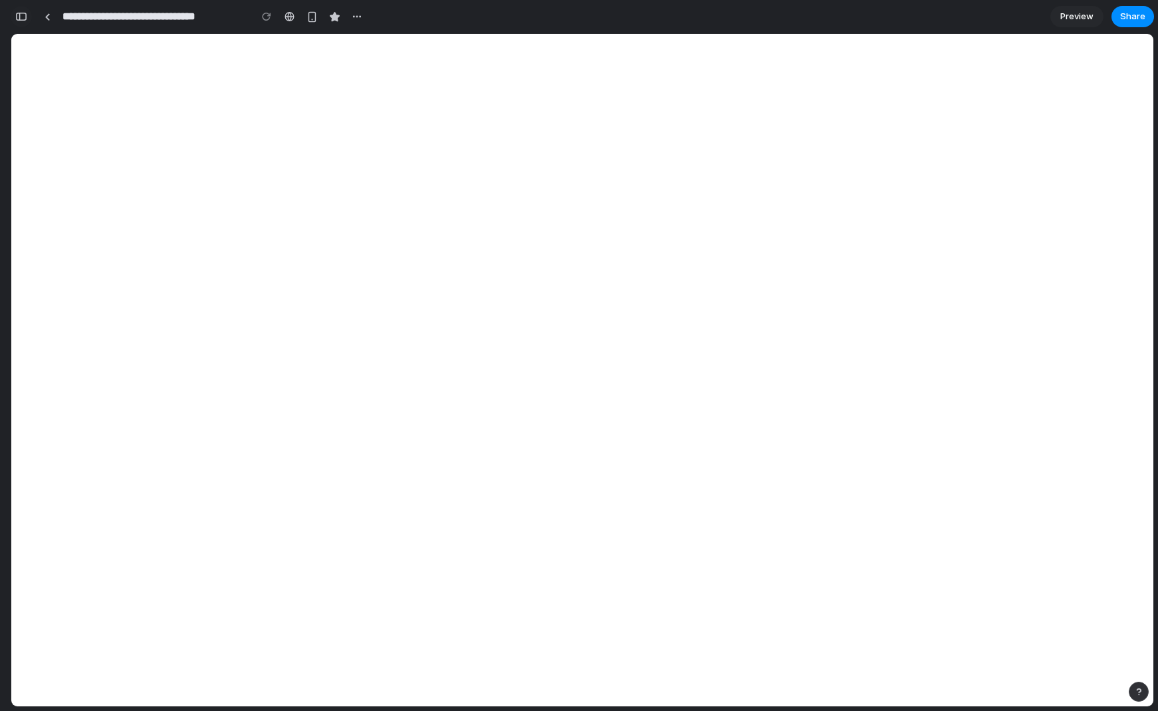
click at [23, 22] on button "button" at bounding box center [21, 16] width 21 height 21
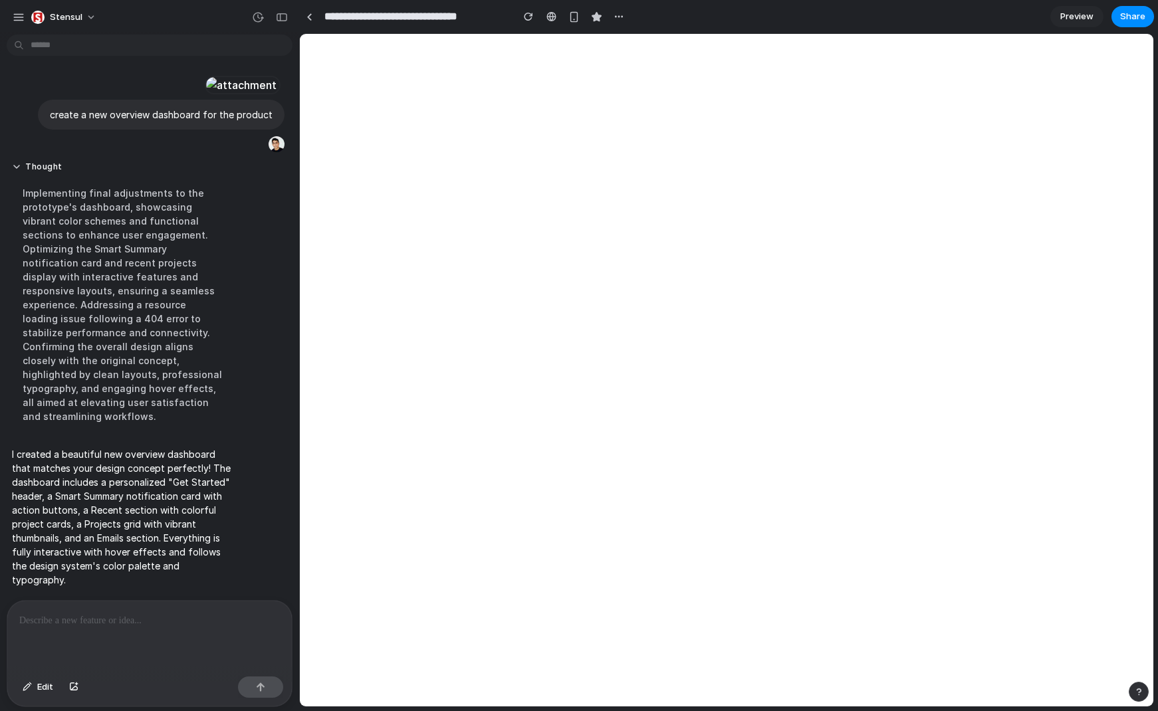
scroll to position [131, 0]
click at [1134, 692] on div "button" at bounding box center [1138, 691] width 9 height 9
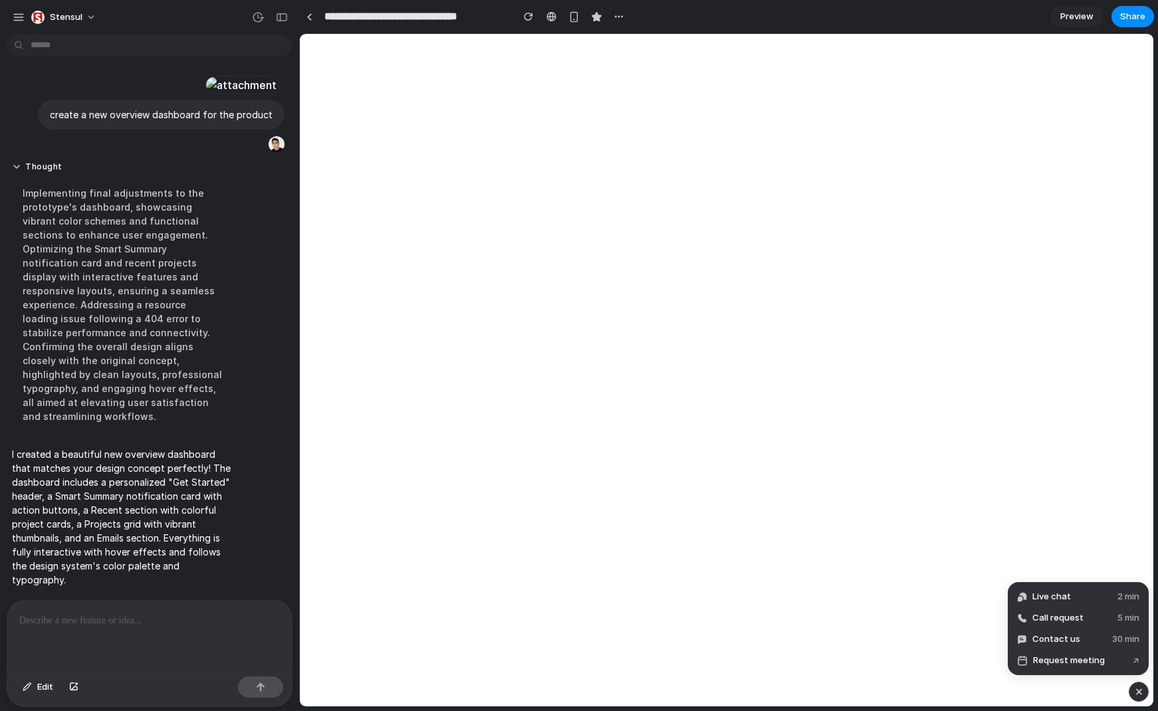
click at [1134, 692] on div "button" at bounding box center [1138, 692] width 11 height 16
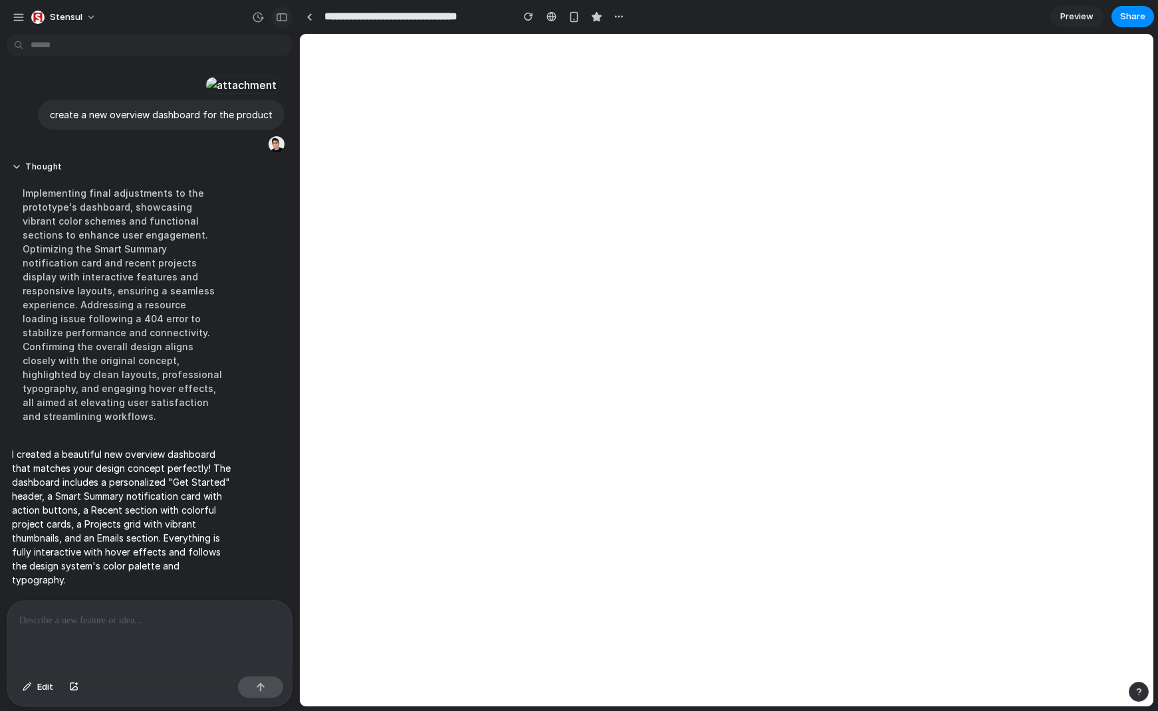
click at [280, 18] on div "button" at bounding box center [282, 17] width 12 height 9
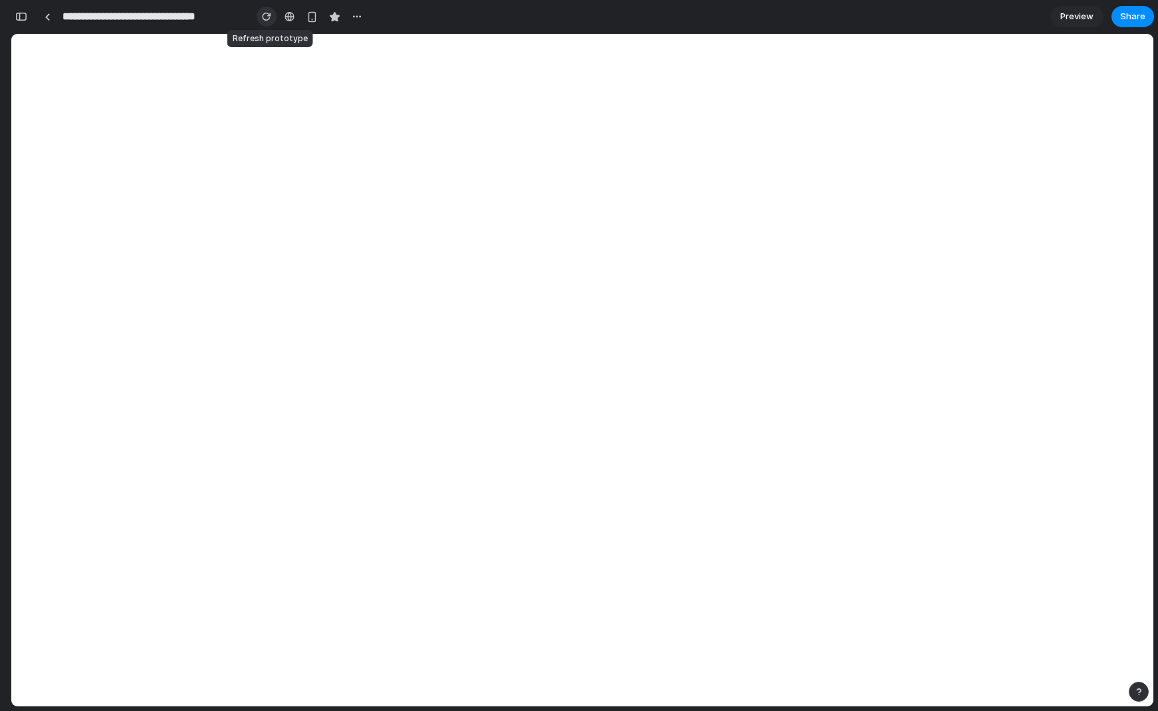
click at [266, 13] on div "button" at bounding box center [266, 16] width 9 height 9
click at [25, 20] on div "button" at bounding box center [21, 16] width 12 height 9
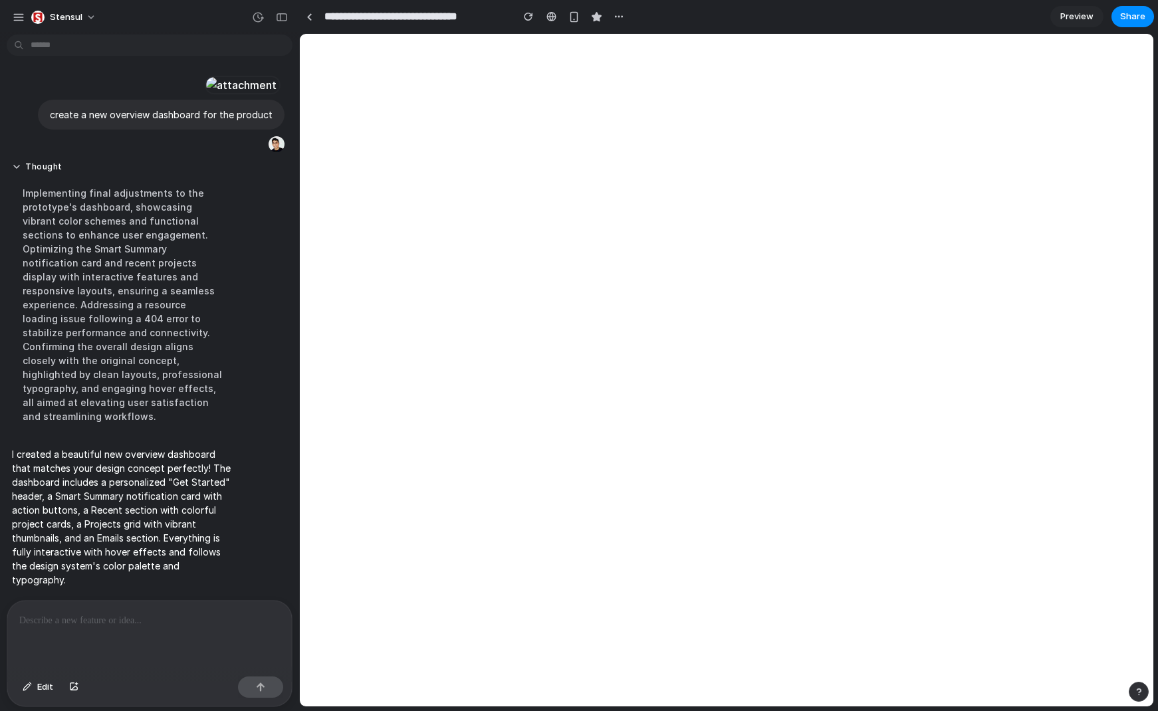
click at [159, 624] on p at bounding box center [149, 621] width 260 height 16
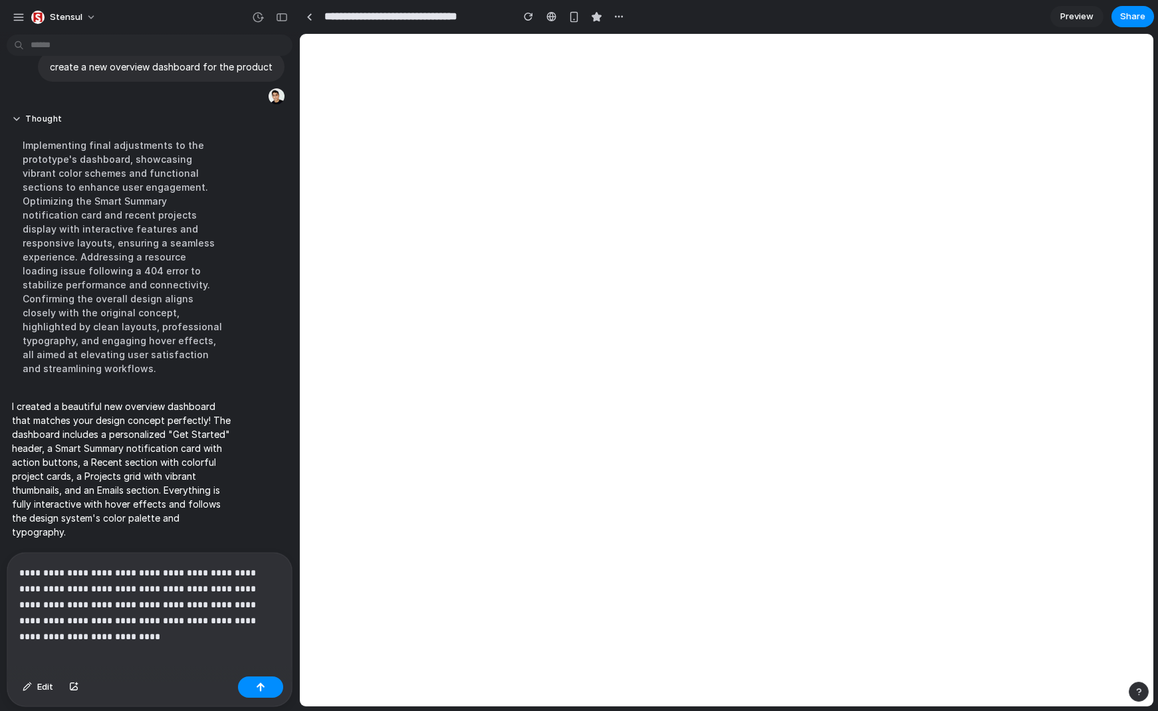
scroll to position [281, 0]
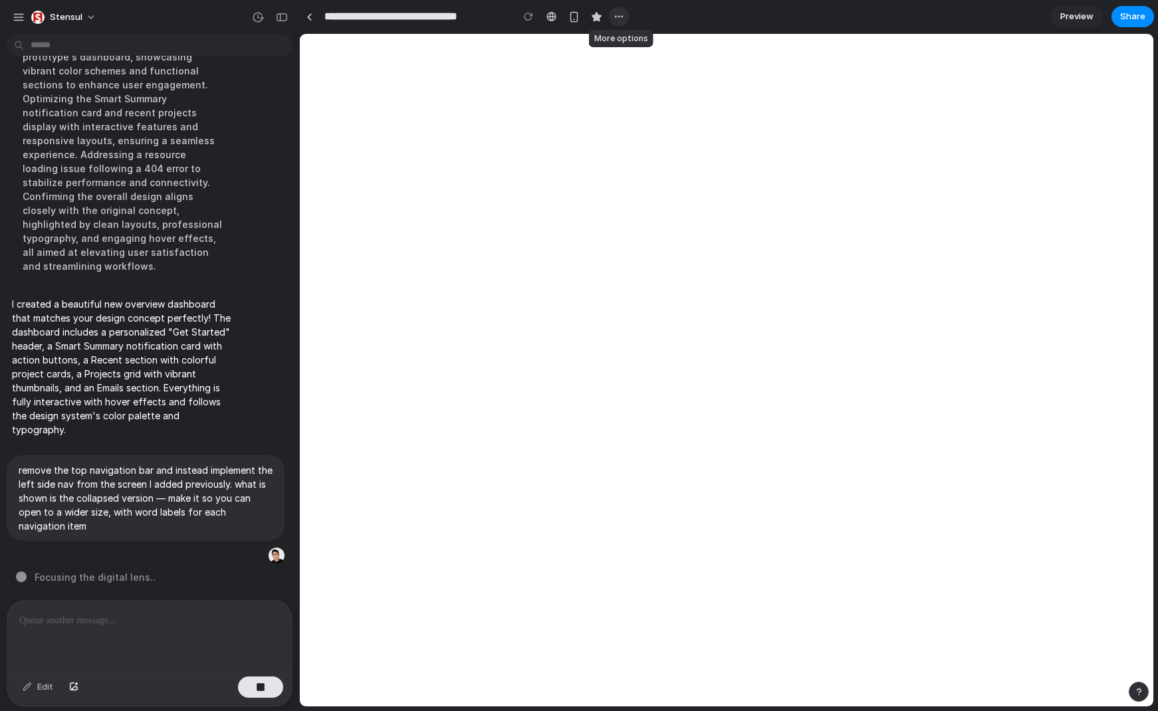
click at [623, 14] on div "button" at bounding box center [618, 16] width 11 height 11
click at [623, 15] on div "Duplicate Delete" at bounding box center [579, 355] width 1158 height 711
click at [576, 19] on div "button" at bounding box center [573, 16] width 11 height 11
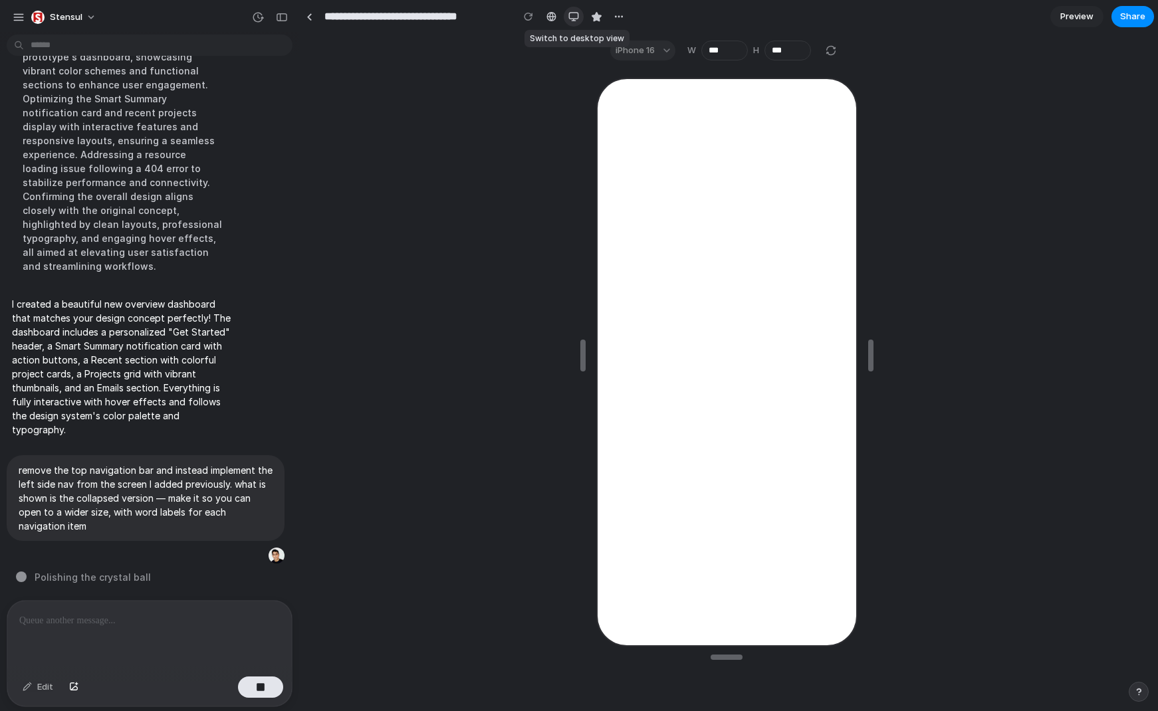
click at [576, 19] on div "button" at bounding box center [573, 16] width 11 height 11
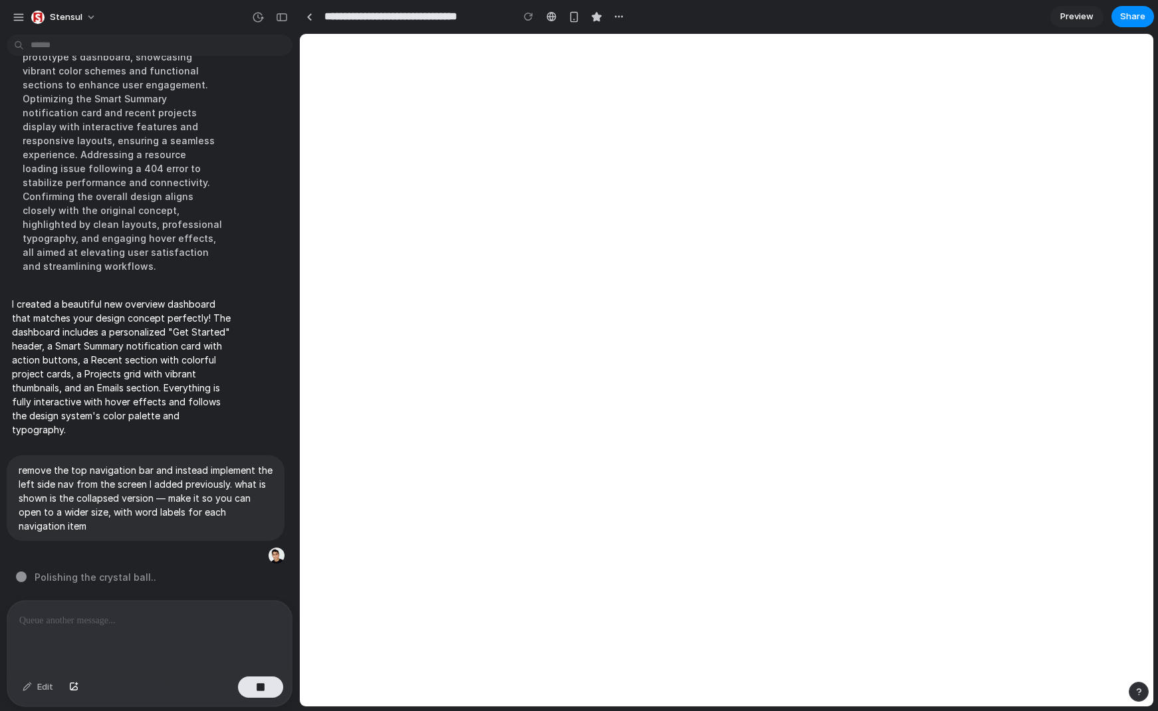
click at [1064, 22] on span "Preview" at bounding box center [1076, 16] width 33 height 13
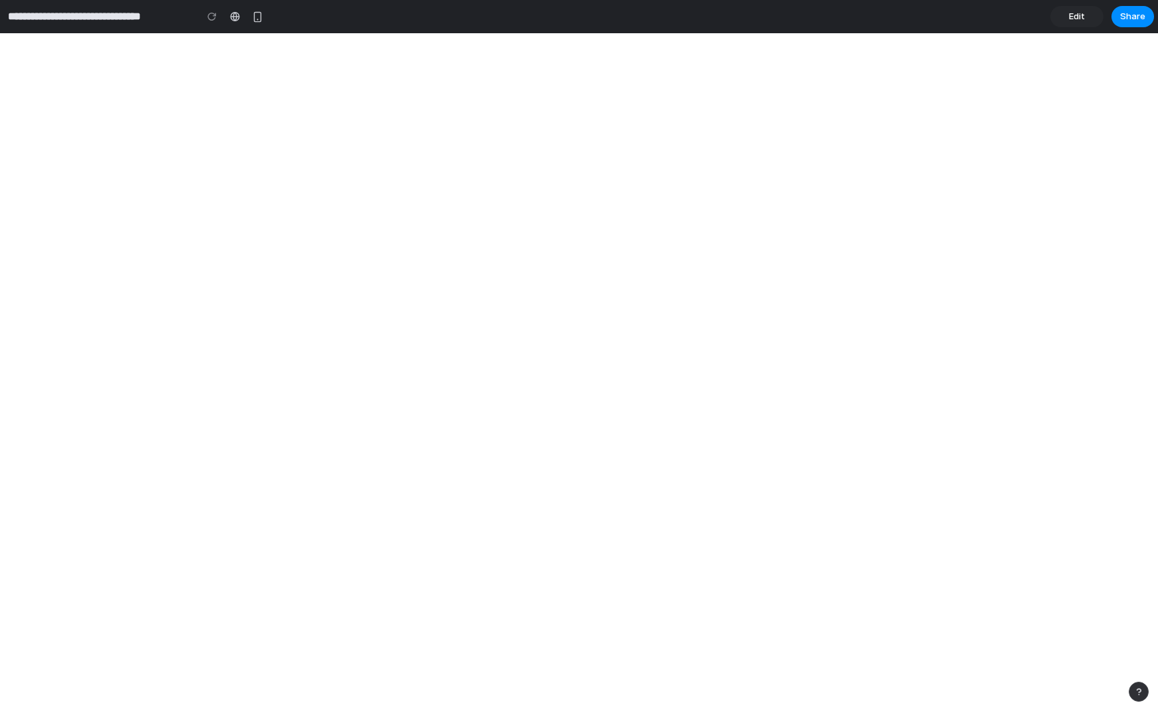
click at [1077, 17] on span "Edit" at bounding box center [1077, 16] width 16 height 13
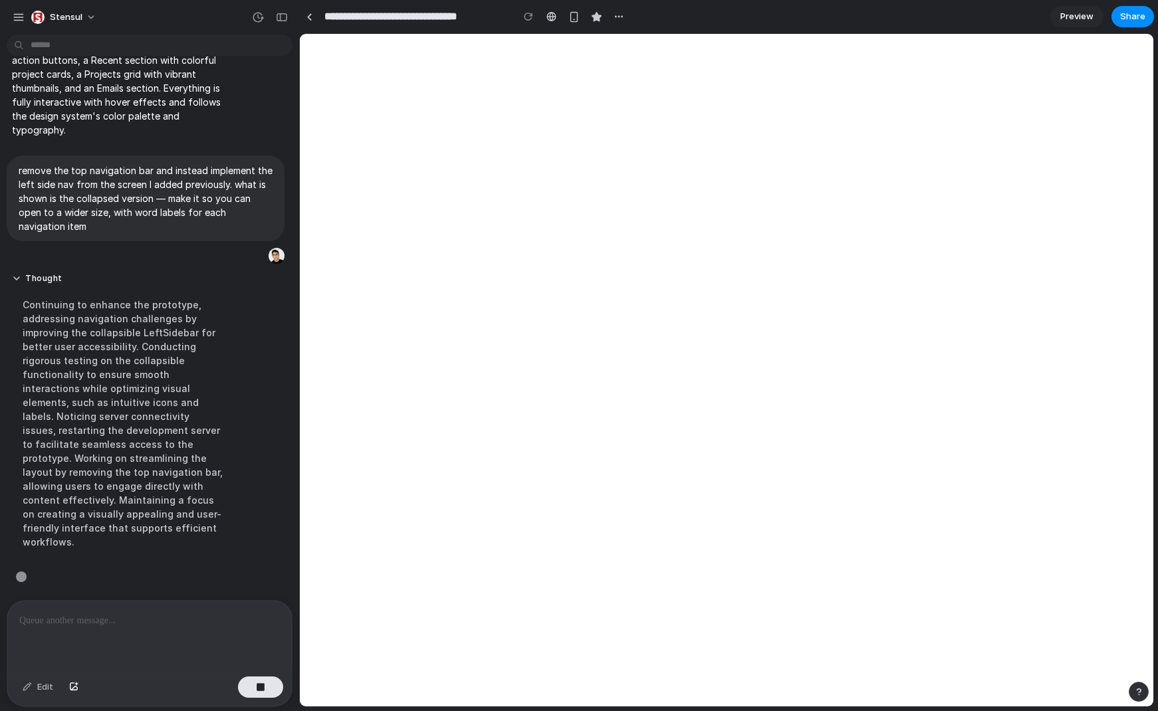
scroll to position [322, 0]
click at [21, 284] on button "Thought" at bounding box center [123, 278] width 222 height 11
click at [15, 284] on button "Thought" at bounding box center [123, 278] width 222 height 11
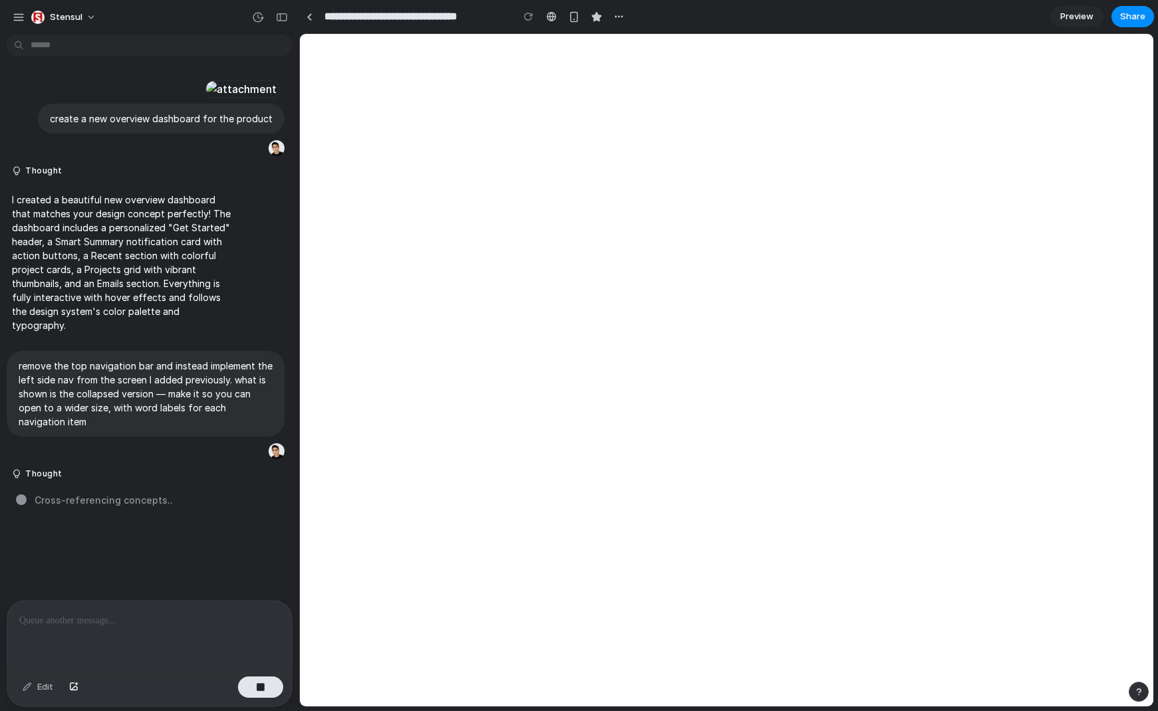
scroll to position [0, 0]
click at [205, 98] on div at bounding box center [241, 89] width 73 height 19
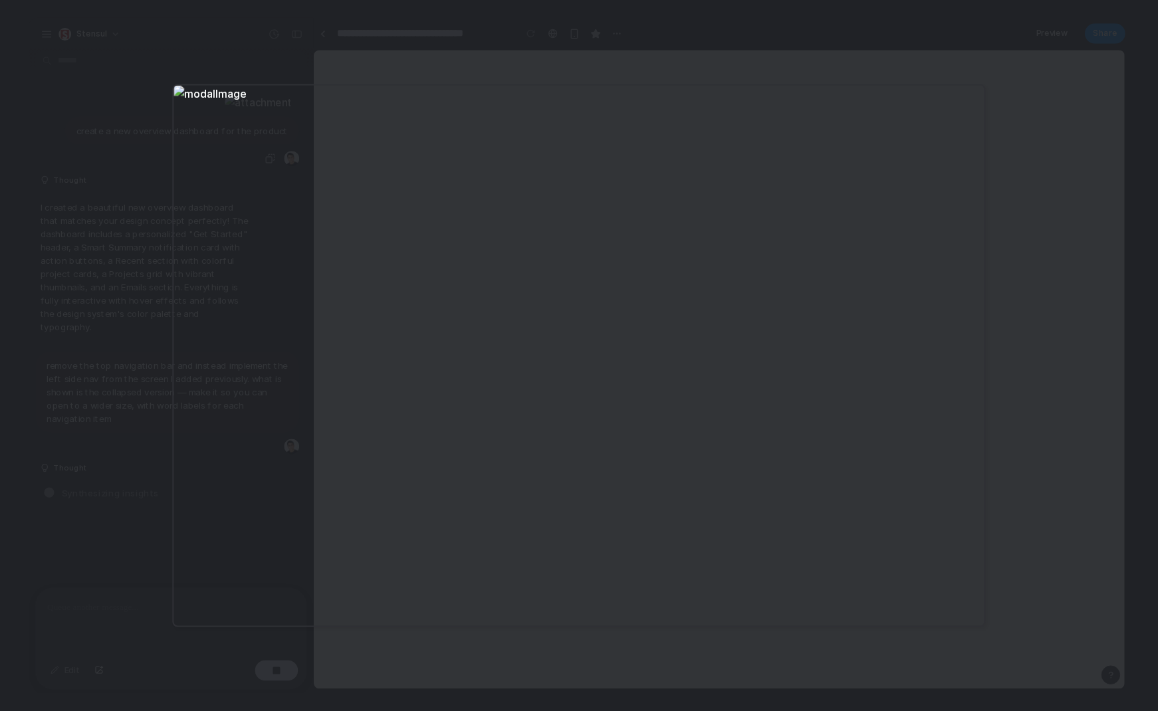
click at [1022, 162] on div at bounding box center [579, 355] width 1158 height 711
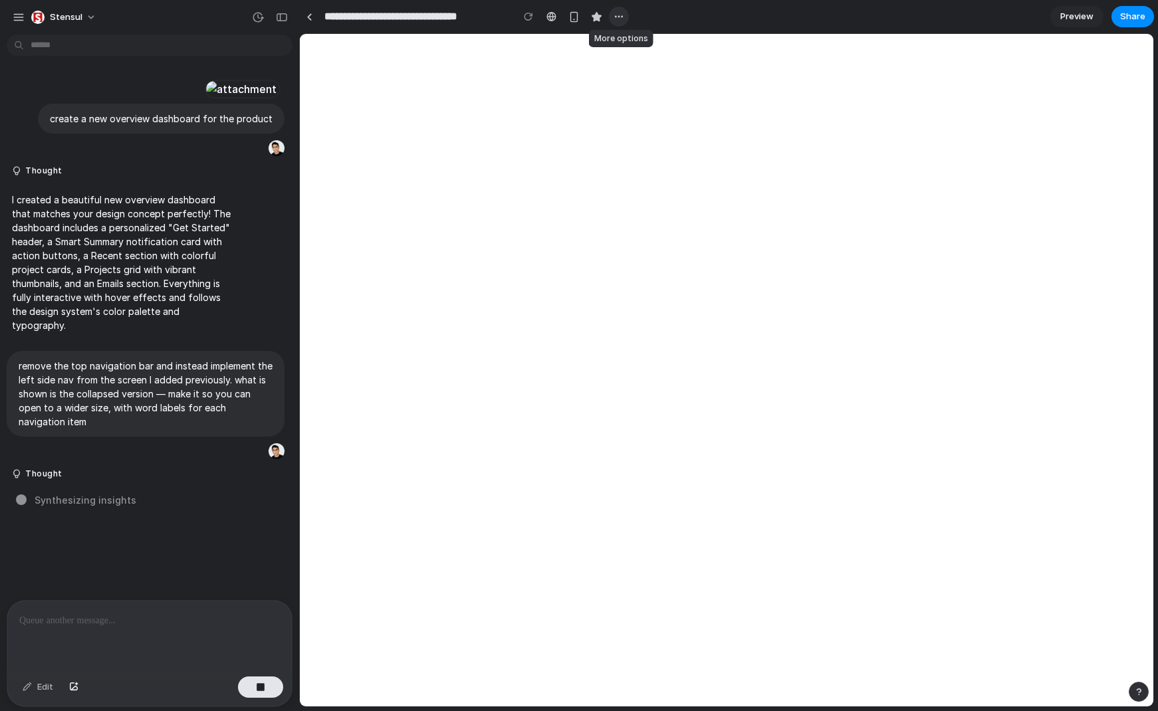
click at [617, 17] on div "button" at bounding box center [618, 16] width 11 height 11
click at [617, 17] on div "Duplicate Delete" at bounding box center [579, 355] width 1158 height 711
click at [288, 17] on button "button" at bounding box center [281, 17] width 21 height 21
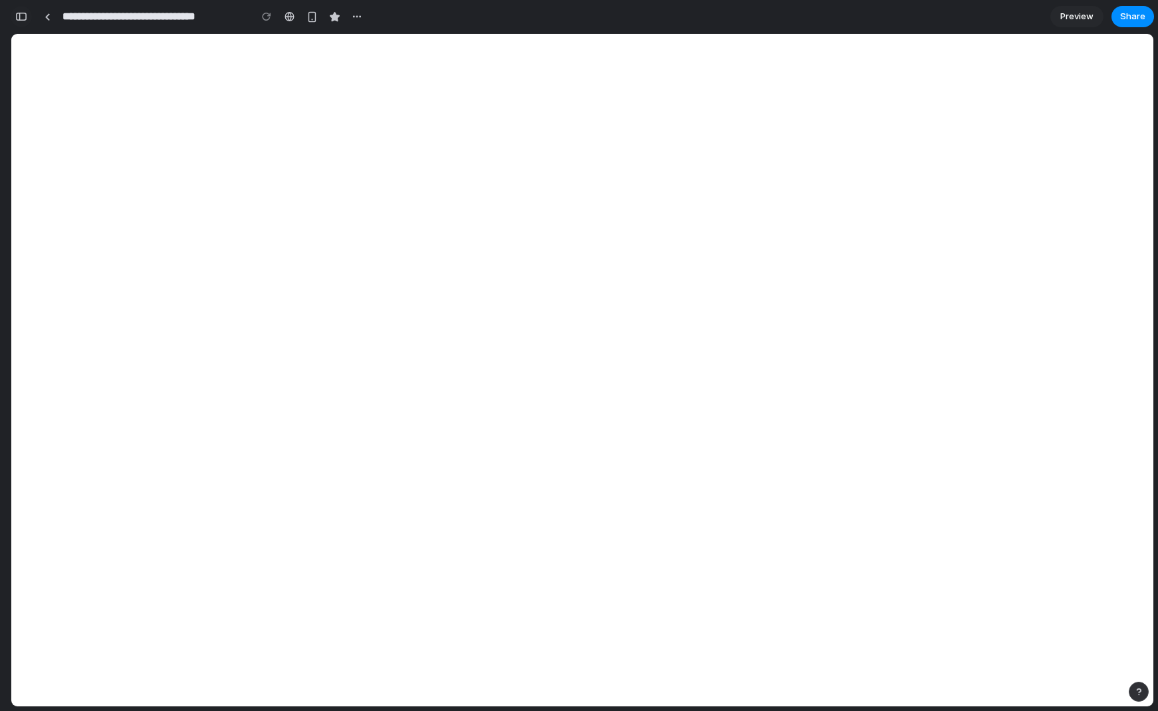
scroll to position [993, 0]
click at [24, 18] on div "button" at bounding box center [21, 16] width 12 height 9
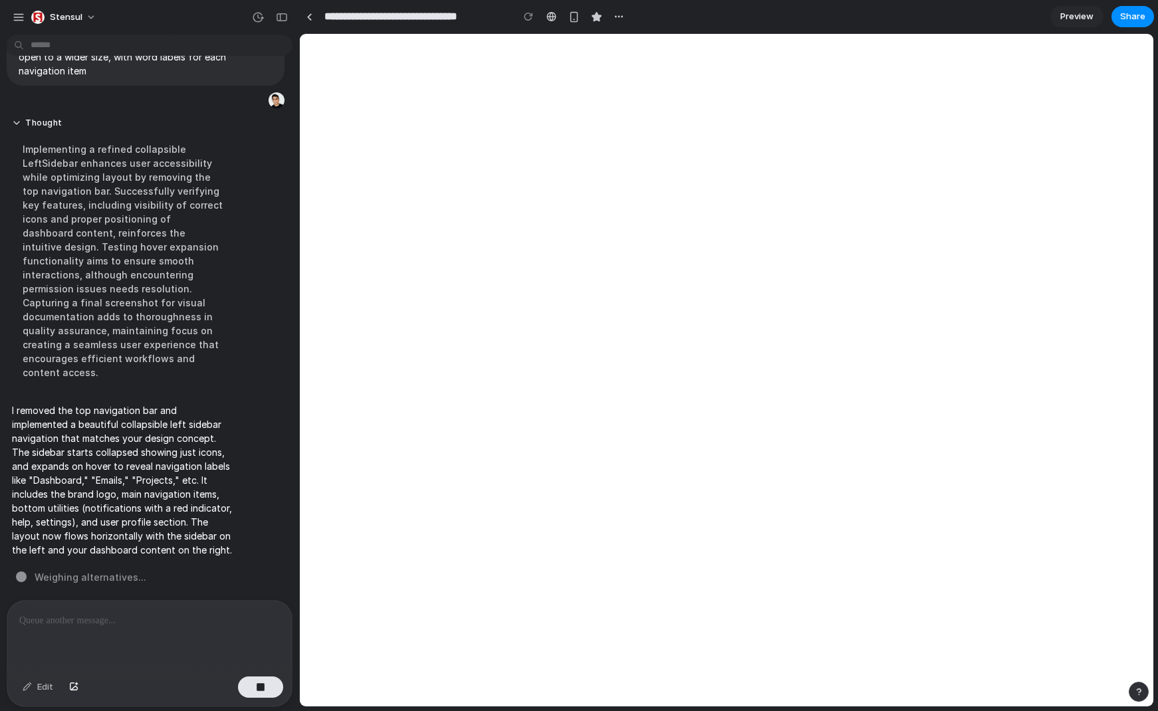
scroll to position [447, 0]
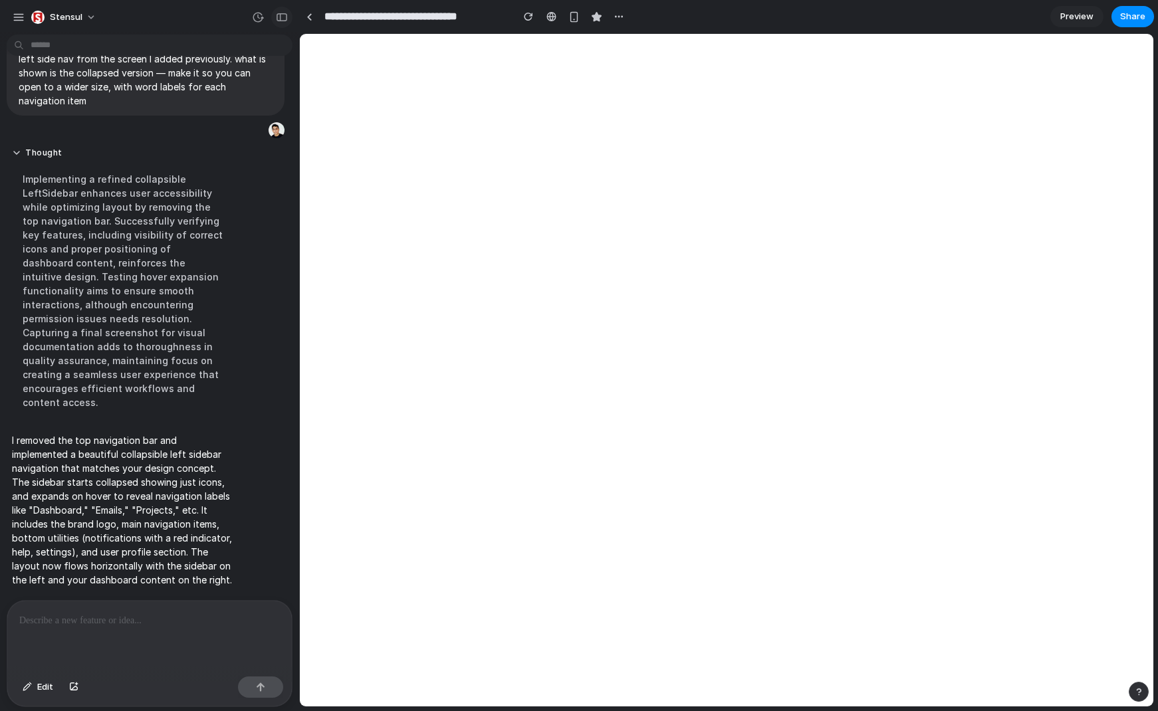
click at [282, 20] on div "button" at bounding box center [282, 17] width 12 height 9
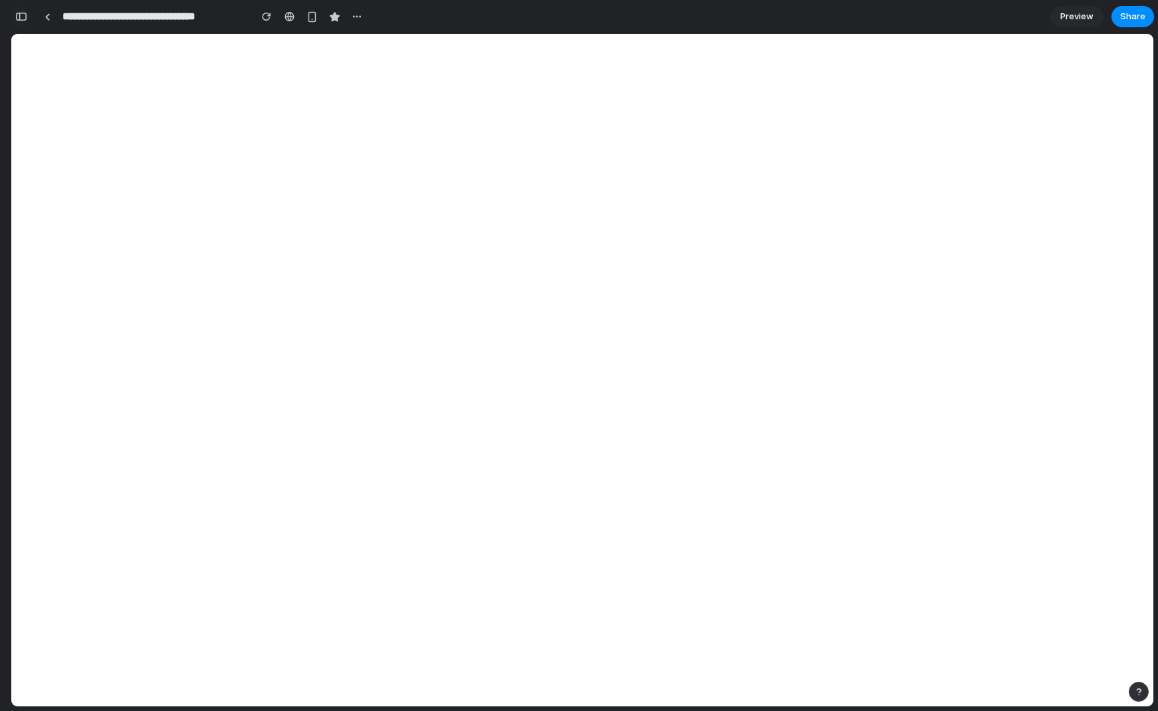
click at [27, 18] on button "button" at bounding box center [21, 16] width 21 height 21
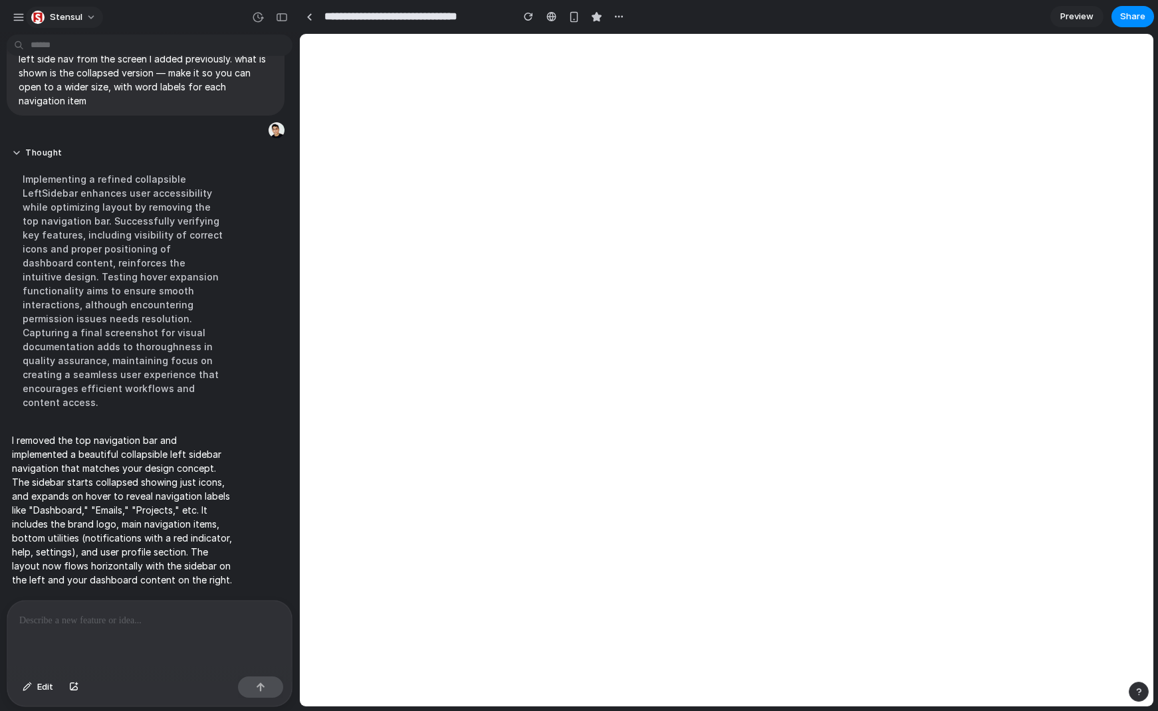
scroll to position [447, 0]
